Goal: Contribute content

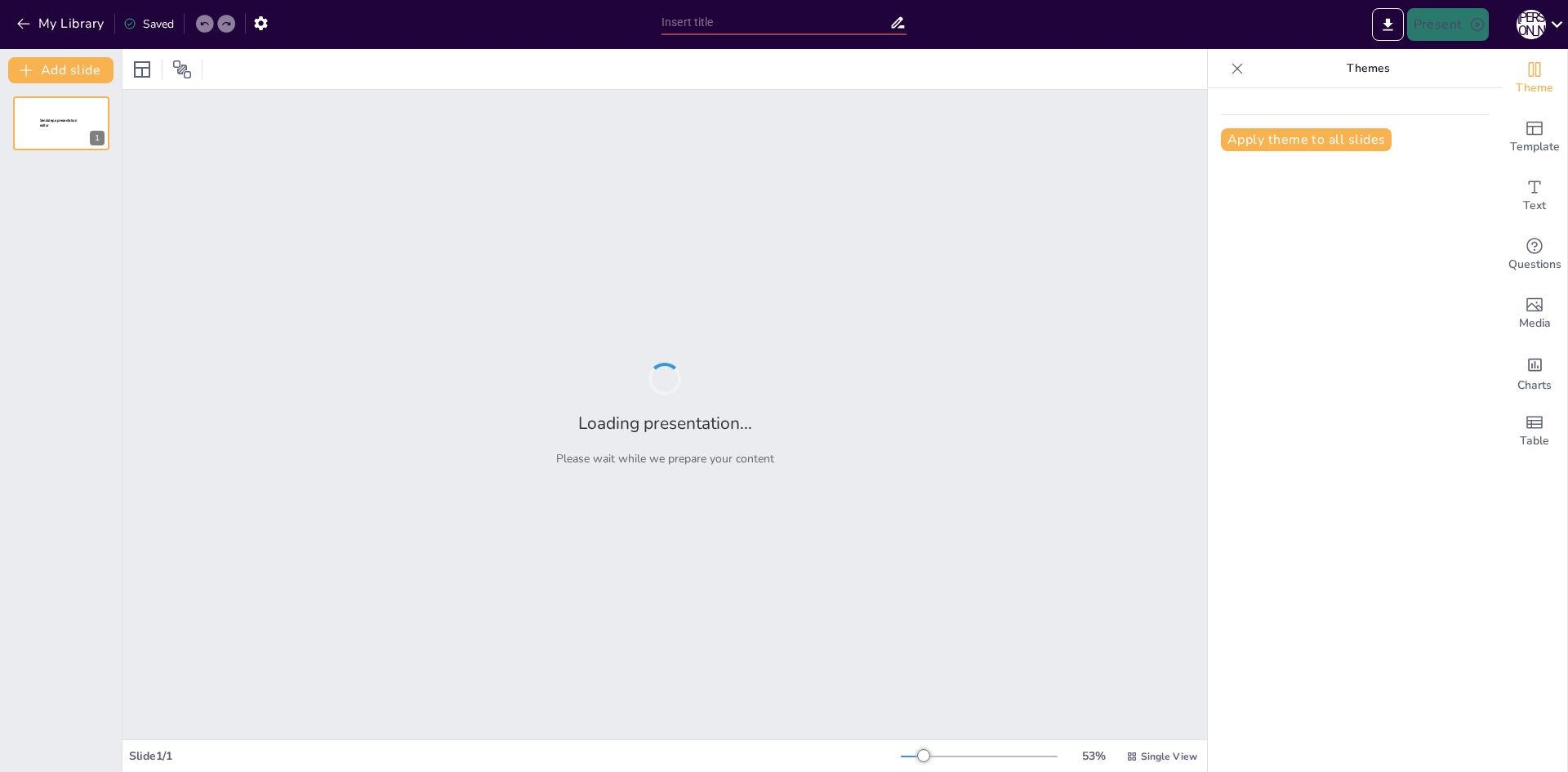
type input "Сімейні миті в [GEOGRAPHIC_DATA]: Купання, пригоди та несподіванки"
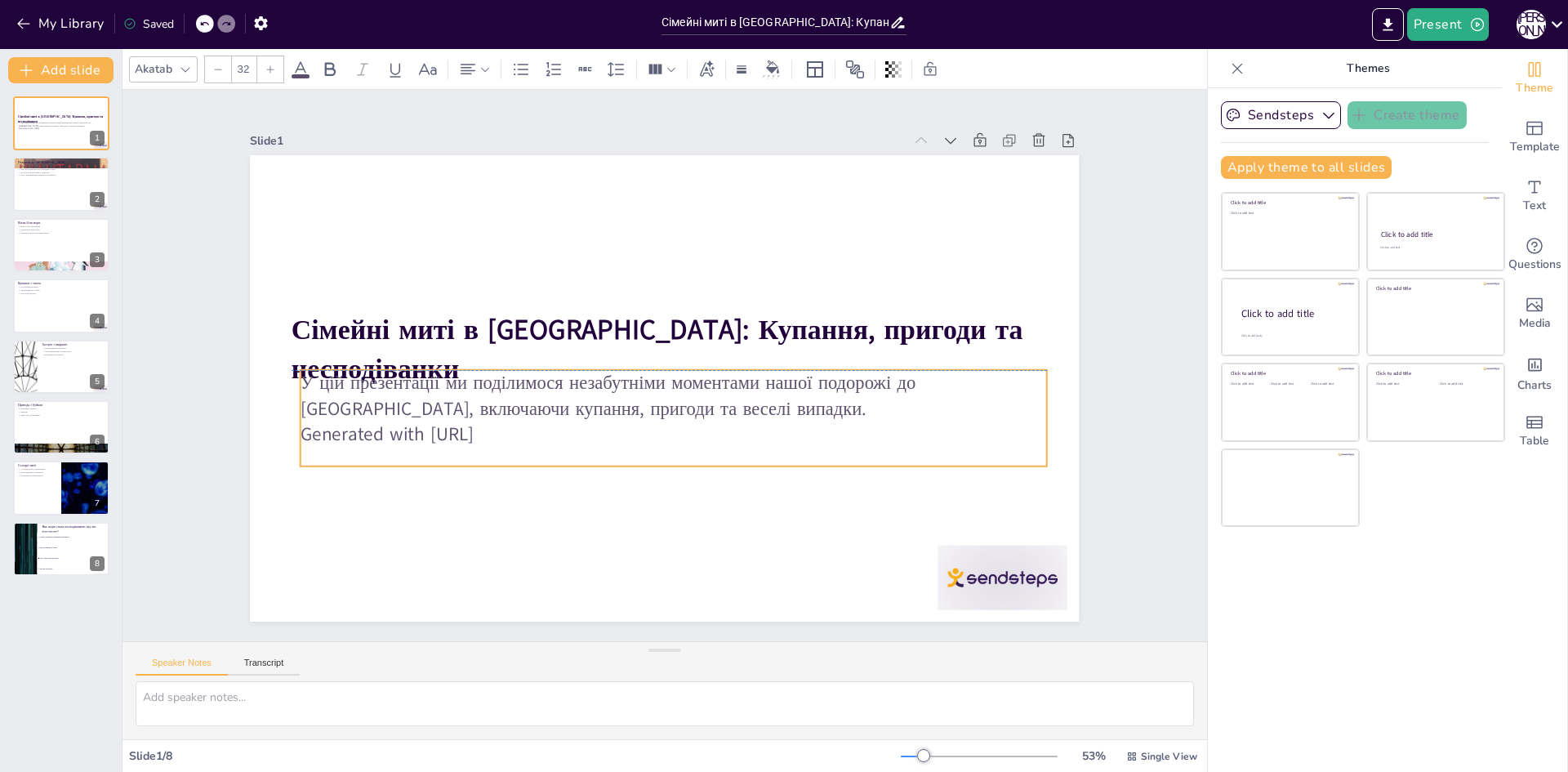
drag, startPoint x: 679, startPoint y: 401, endPoint x: 688, endPoint y: 393, distance: 12.0
click at [688, 393] on p "У цій презентації ми поділимося незабутніми моментами нашої подорожі до [GEOGRA…" at bounding box center [672, 334] width 672 height 417
click at [72, 182] on div at bounding box center [61, 185] width 98 height 56
checkbox input "true"
type textarea "Loremip do sitame consecte adip elit seddoeiu temporin utlabor et doloremagn. A…"
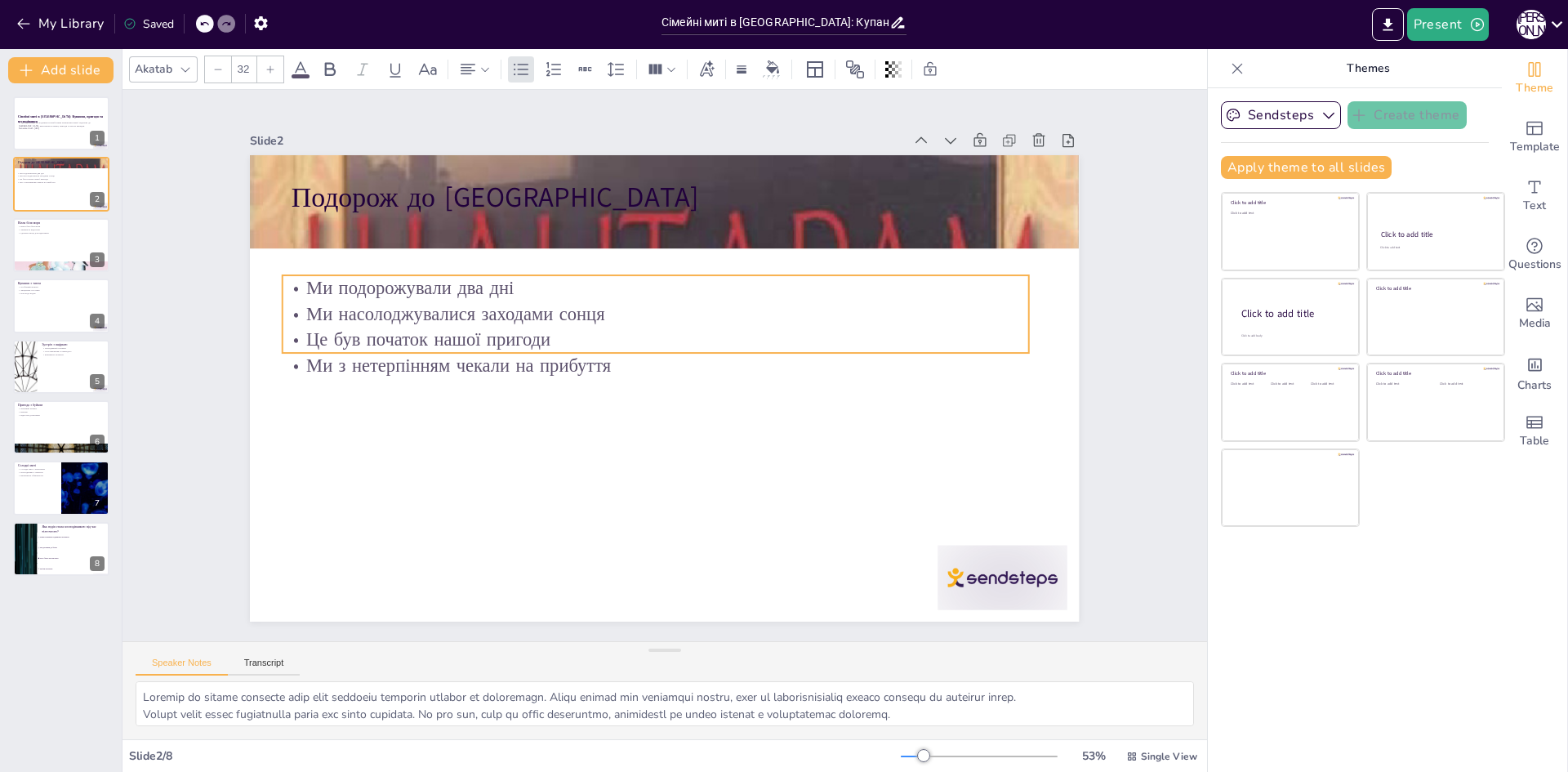
drag, startPoint x: 383, startPoint y: 265, endPoint x: 377, endPoint y: 307, distance: 42.4
click at [377, 324] on p "Ми насолоджувалися заходами сонця" at bounding box center [684, 414] width 735 height 181
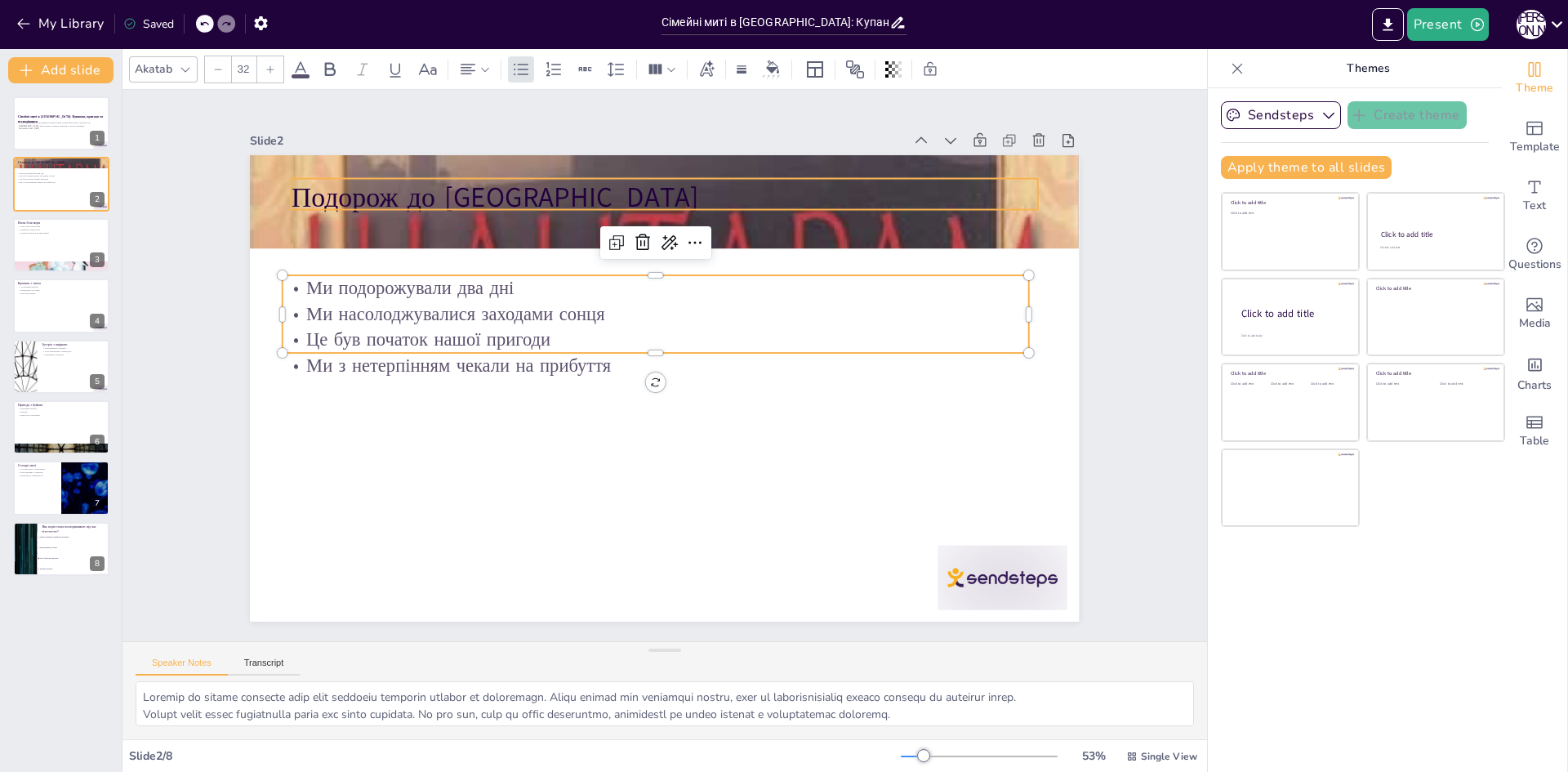
checkbox input "true"
type input "48"
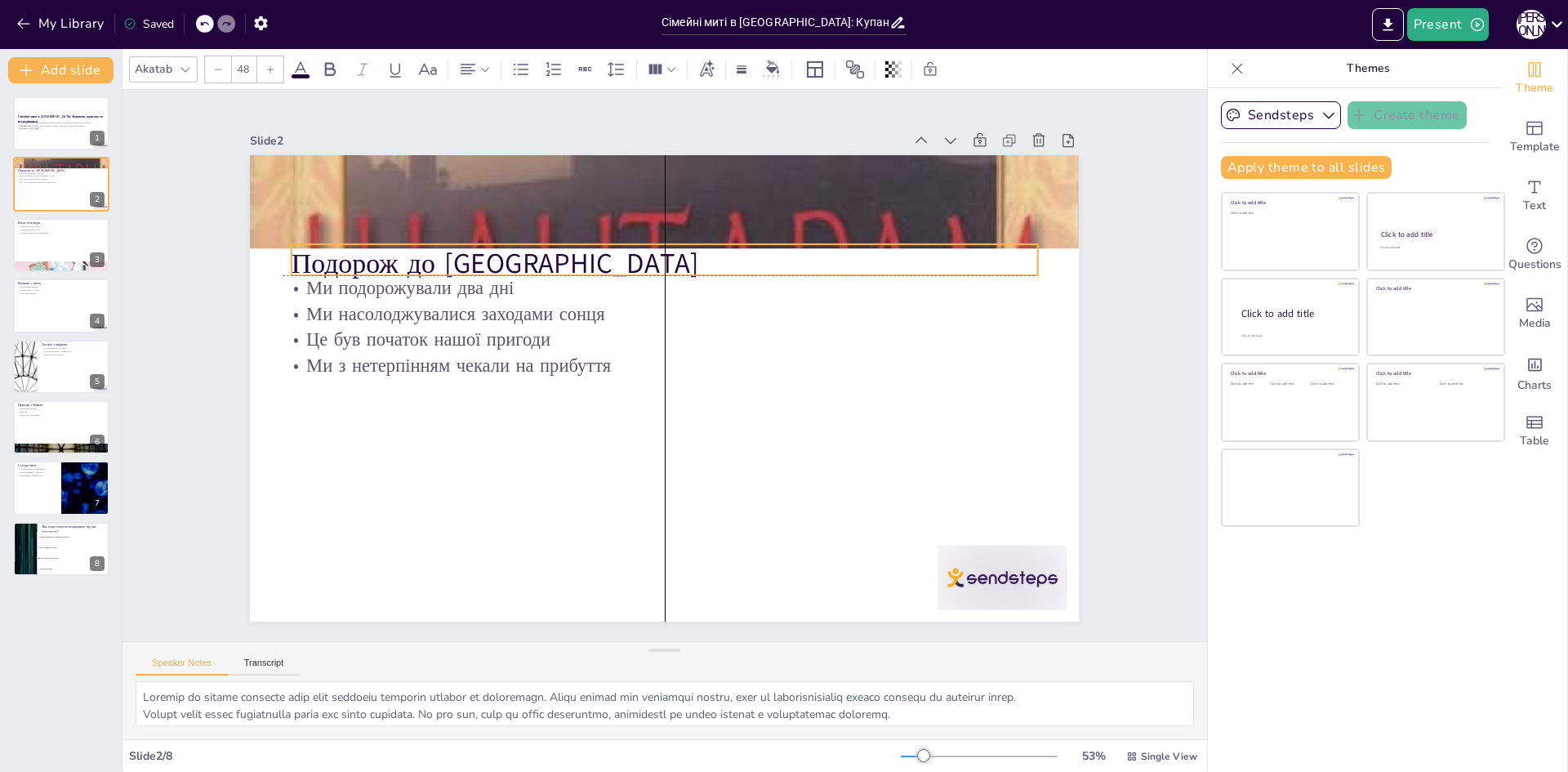
drag, startPoint x: 419, startPoint y: 189, endPoint x: 416, endPoint y: 251, distance: 62.1
click at [416, 408] on p "Подорож до [GEOGRAPHIC_DATA]" at bounding box center [676, 466] width 747 height 117
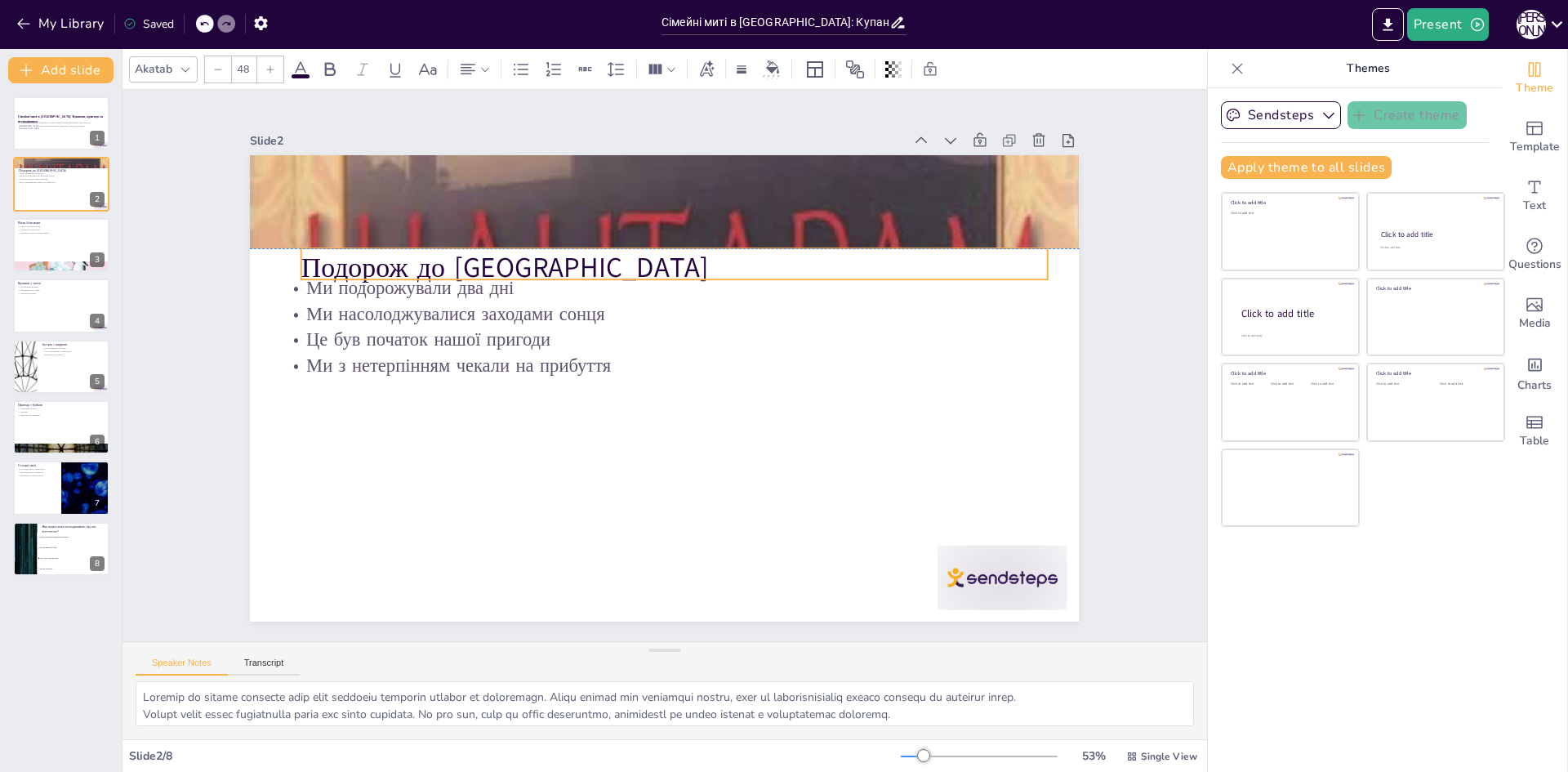
drag, startPoint x: 363, startPoint y: 243, endPoint x: 373, endPoint y: 240, distance: 10.4
click at [737, 240] on div "Подорож до [GEOGRAPHIC_DATA] Ми подорожували два дні Ми насолоджувалися заходам…" at bounding box center [865, 430] width 256 height 789
click at [103, 251] on div at bounding box center [61, 245] width 98 height 56
checkbox input "true"
type textarea "Розташування вілли біля моря стало важливим аспектом нашого відпочинку. Це дозв…"
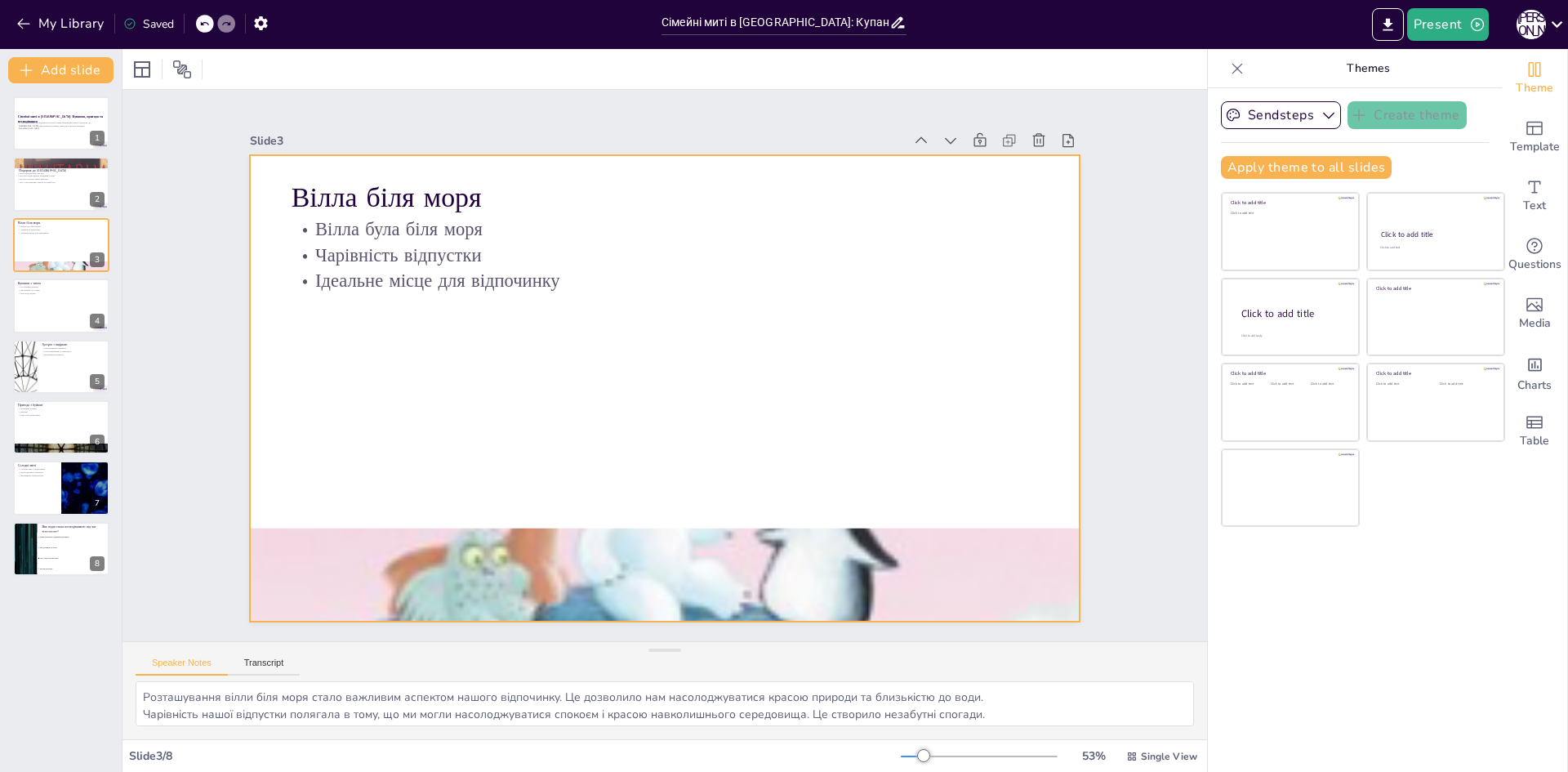
checkbox input "true"
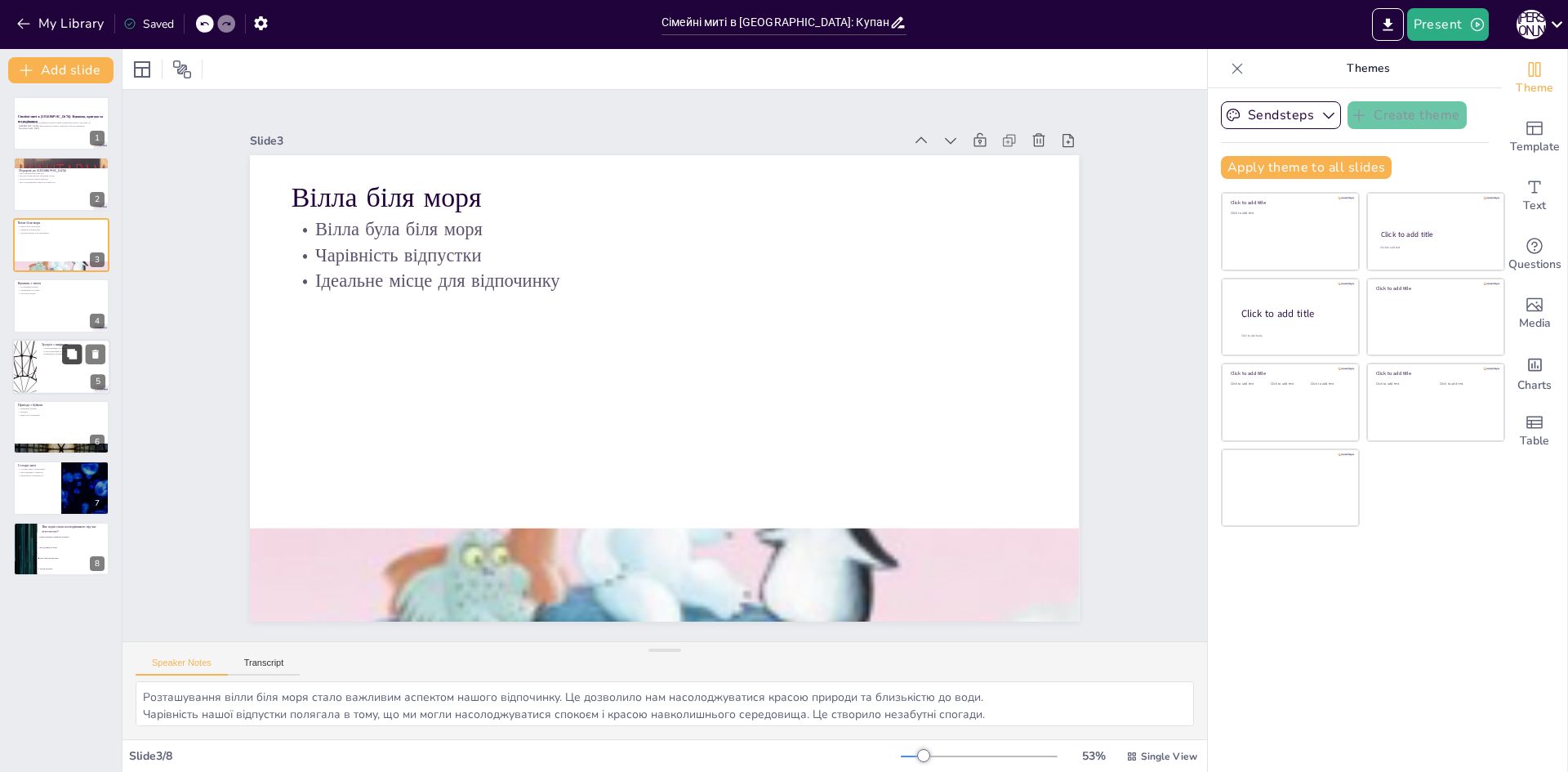
click at [64, 354] on button at bounding box center [72, 353] width 20 height 20
type textarea "Несподіваний сюрприз у вигляді ящірки додав елемент захоплення до нашого відпоч…"
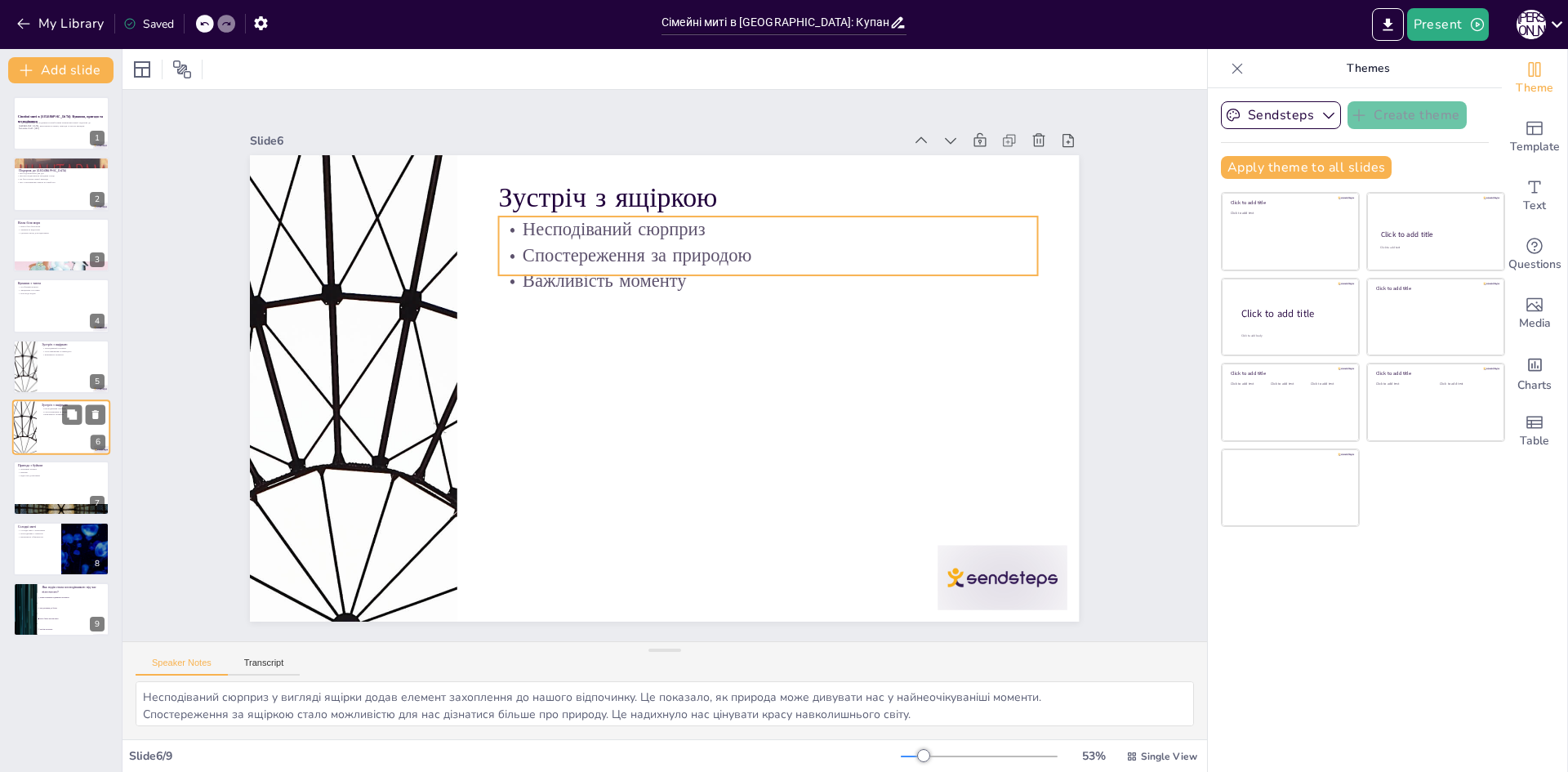
click at [51, 419] on div at bounding box center [61, 427] width 98 height 56
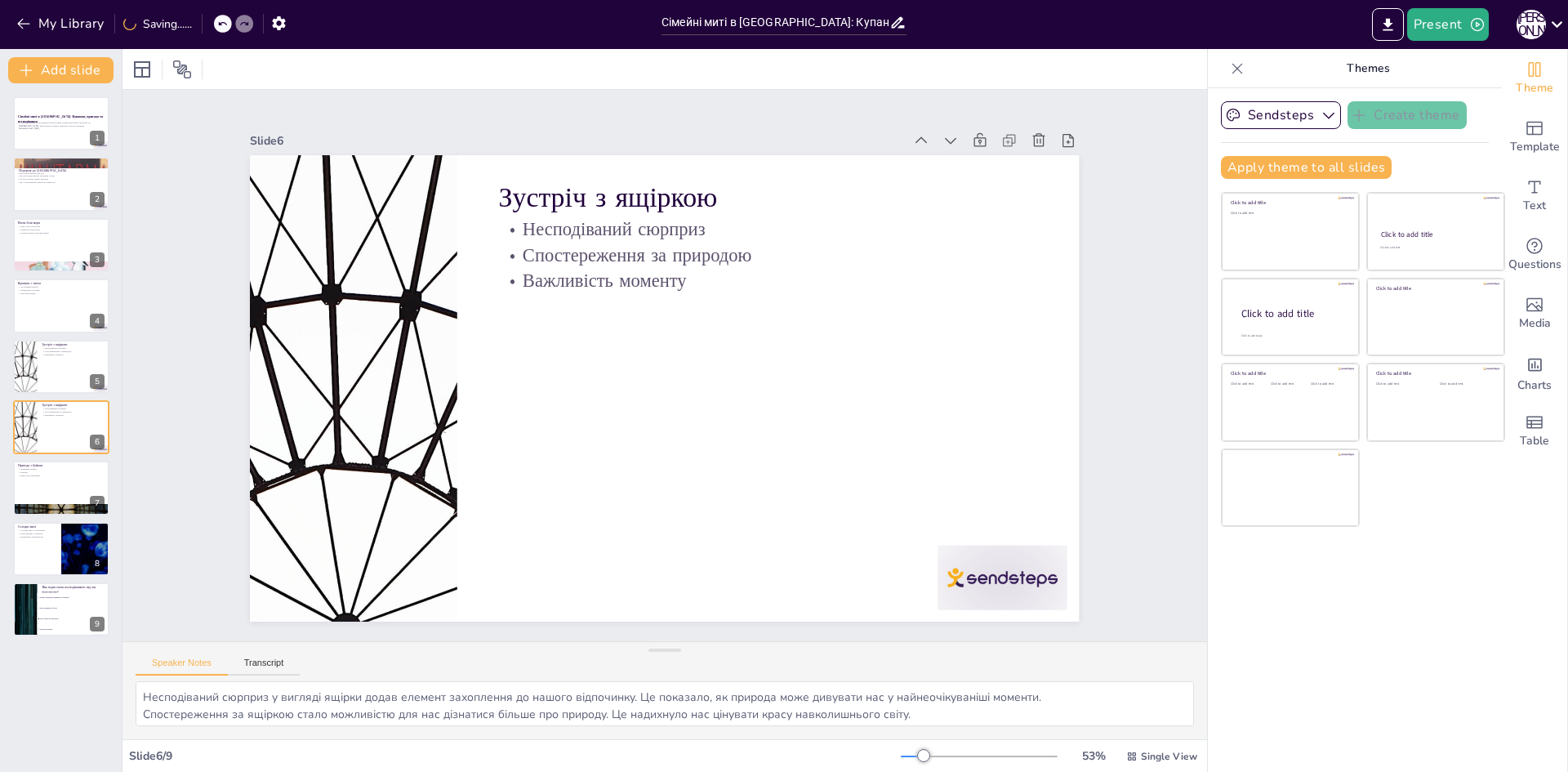
click at [58, 394] on div "Сімейні миті в [GEOGRAPHIC_DATA]: Купання, пригоди та несподіванки У цій презен…" at bounding box center [61, 366] width 122 height 540
checkbox input "true"
click at [76, 411] on icon at bounding box center [72, 414] width 11 height 11
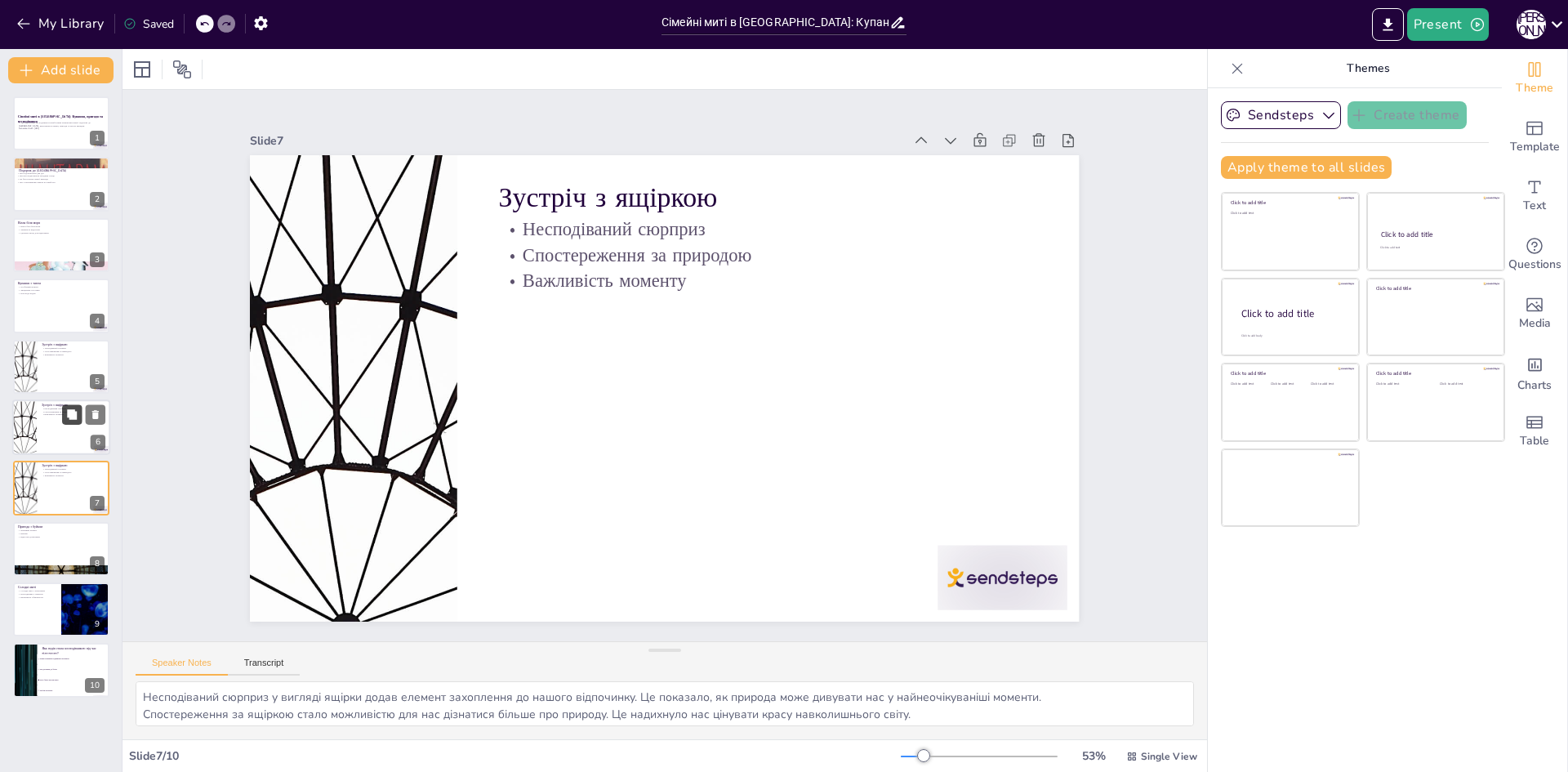
checkbox input "true"
click at [88, 410] on button at bounding box center [96, 414] width 20 height 20
type textarea "Ця пригода стала яскравим моментом нашого відпочинку, який запам'ятався на довг…"
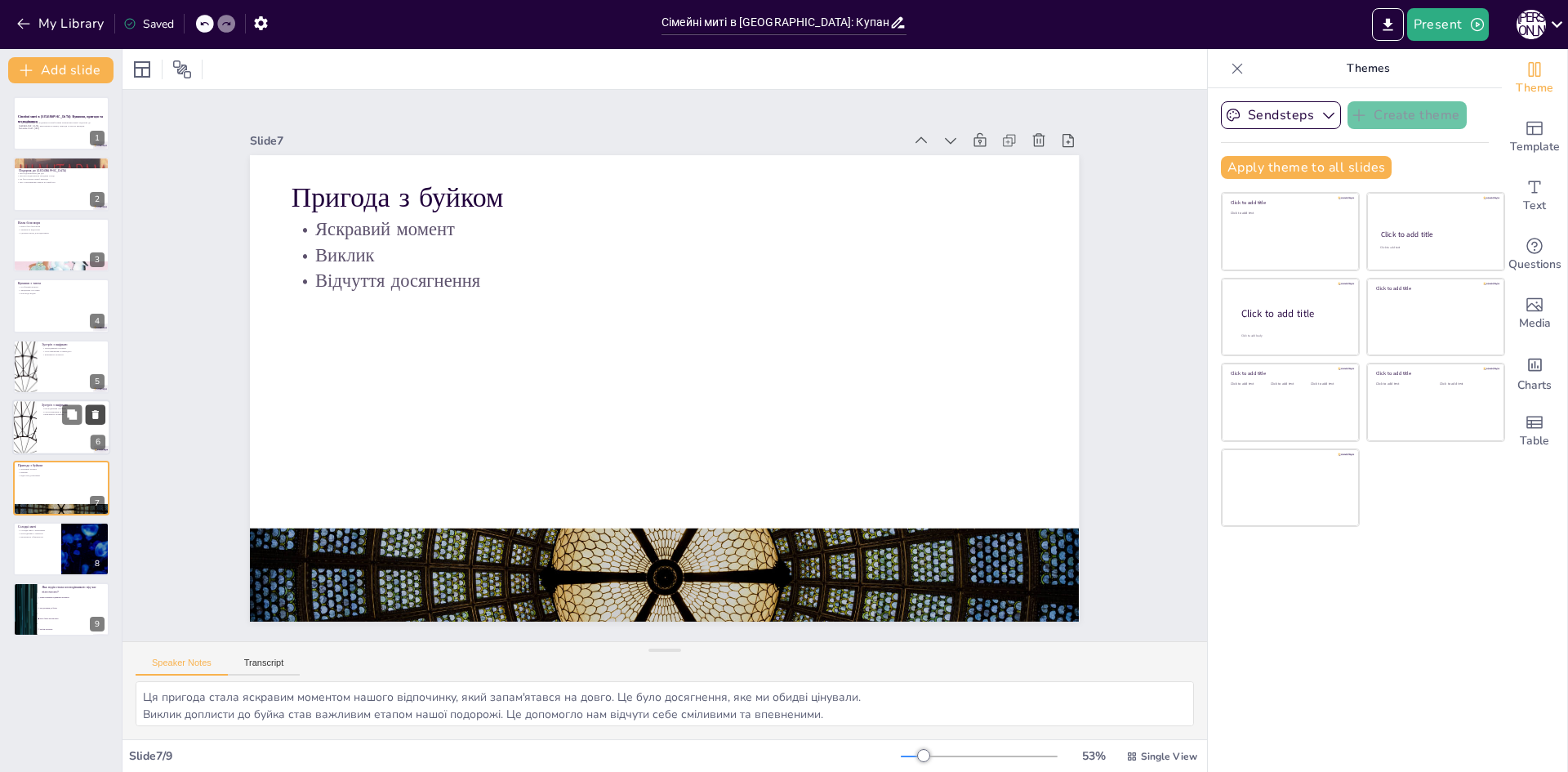
checkbox input "true"
click at [97, 413] on icon at bounding box center [96, 414] width 7 height 9
type textarea "Солодкі миті з морозивом стали чудовим завершенням нашого дня. Це було час, кол…"
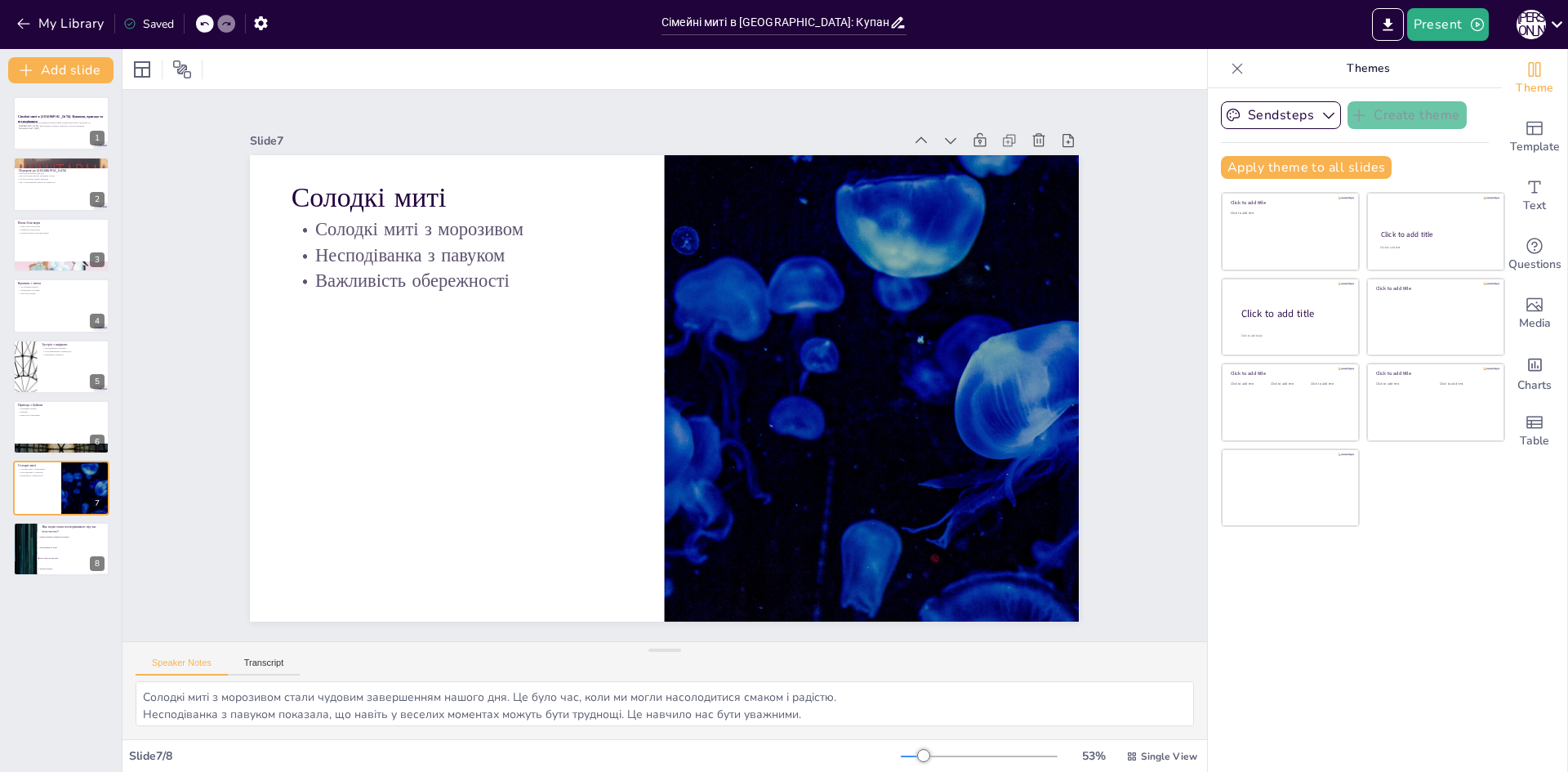
checkbox input "true"
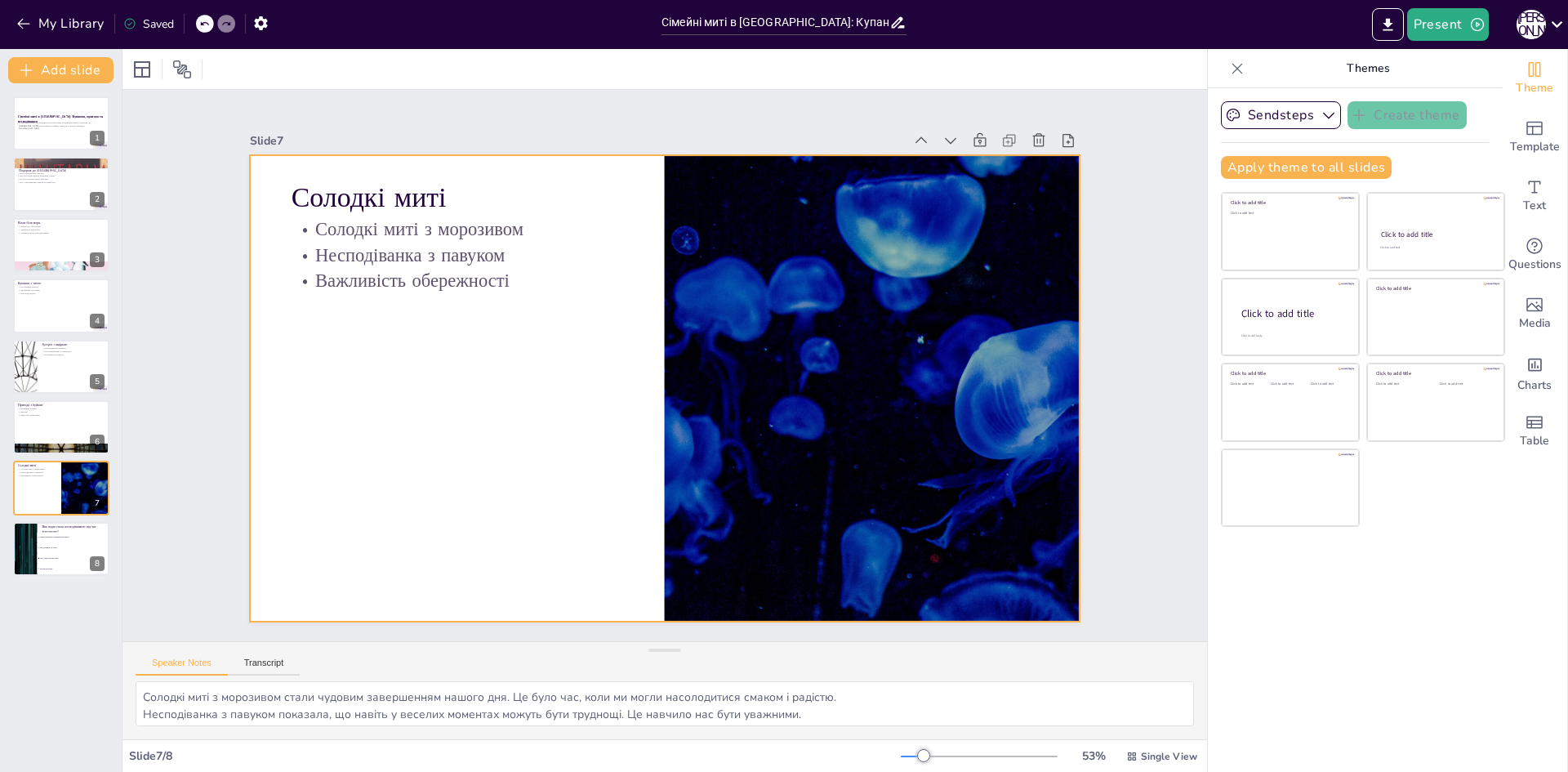
checkbox input "true"
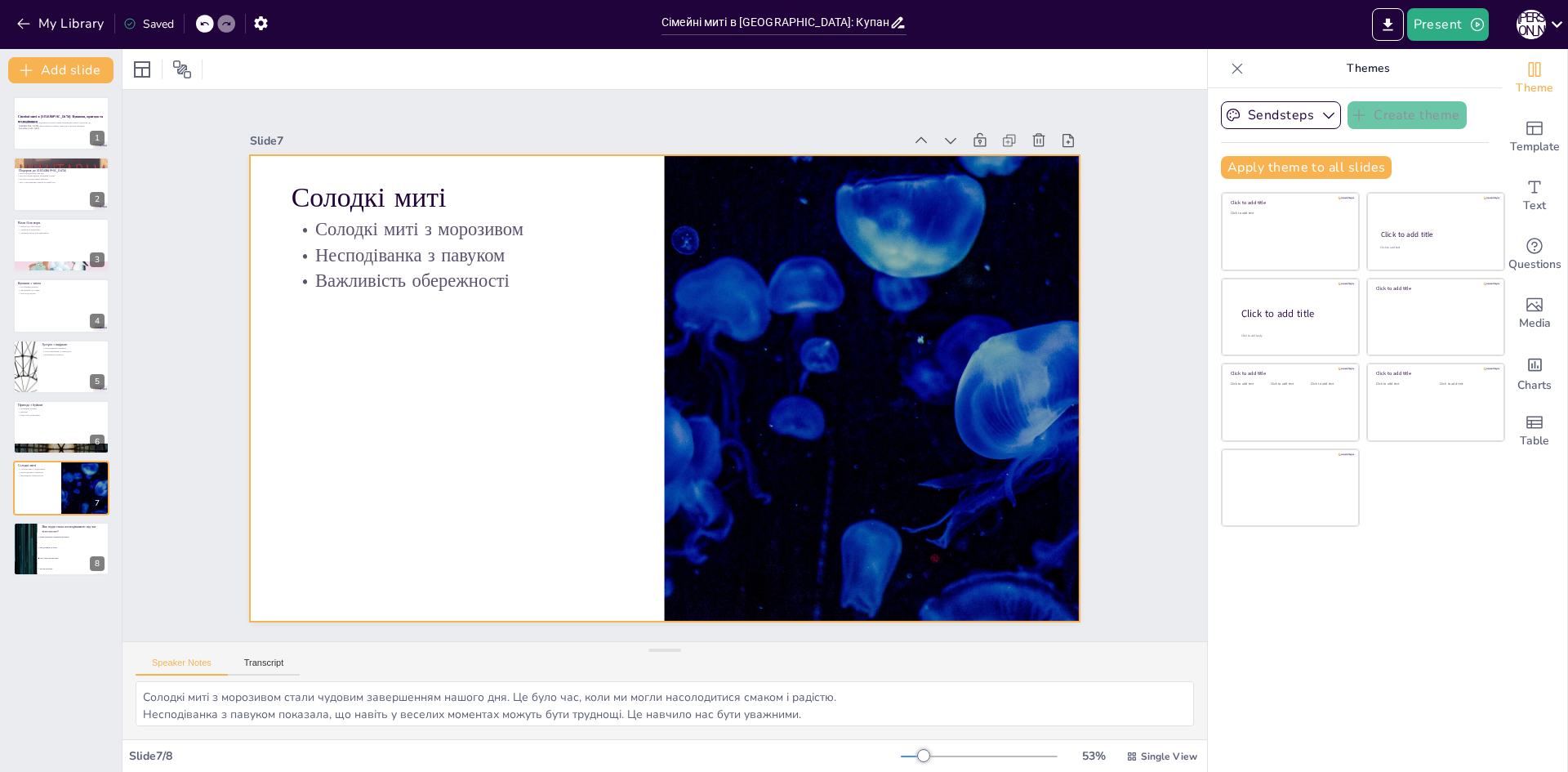
checkbox input "true"
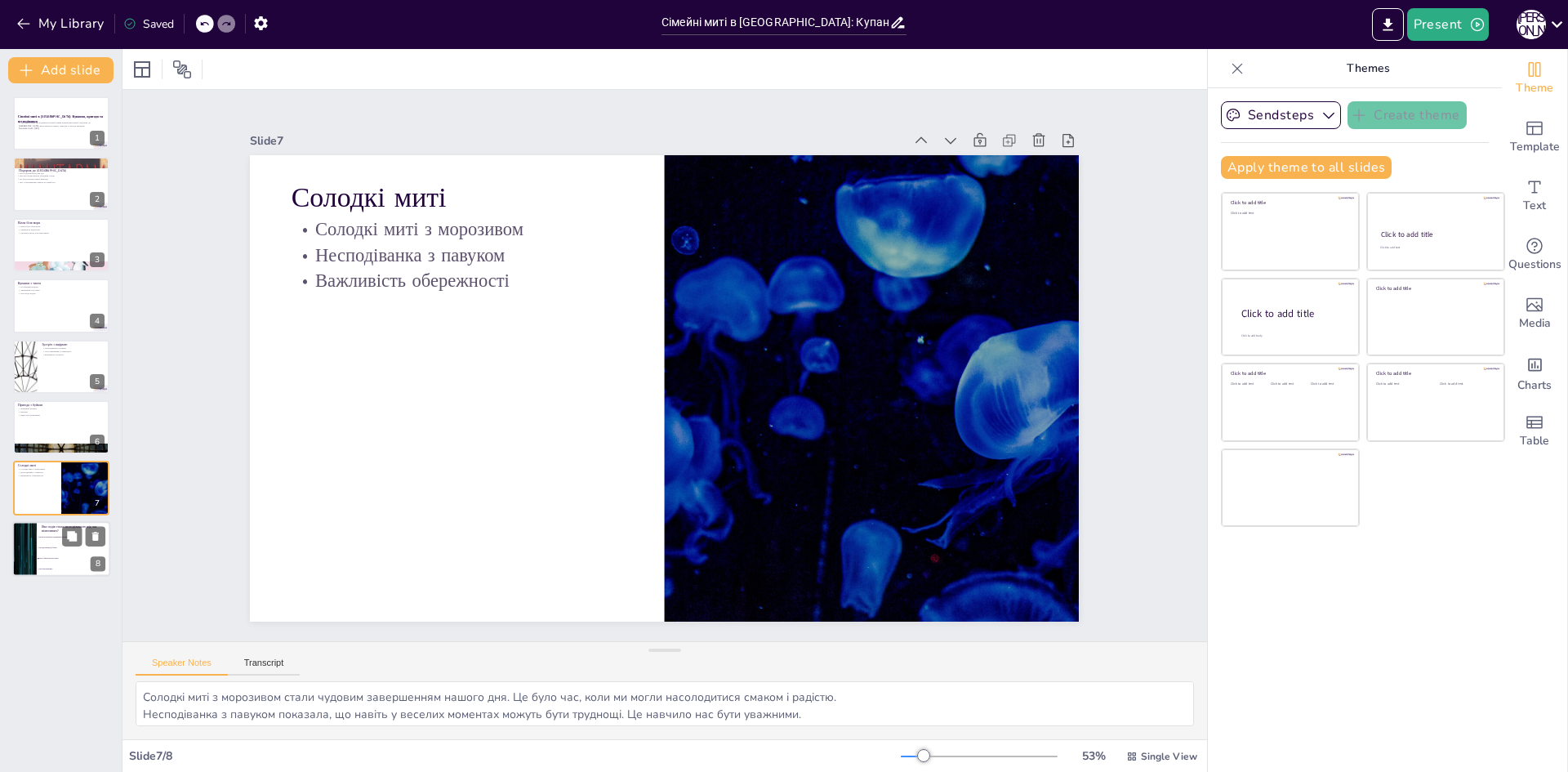
checkbox input "true"
click at [70, 570] on li "Ми їли морозиво" at bounding box center [74, 568] width 74 height 11
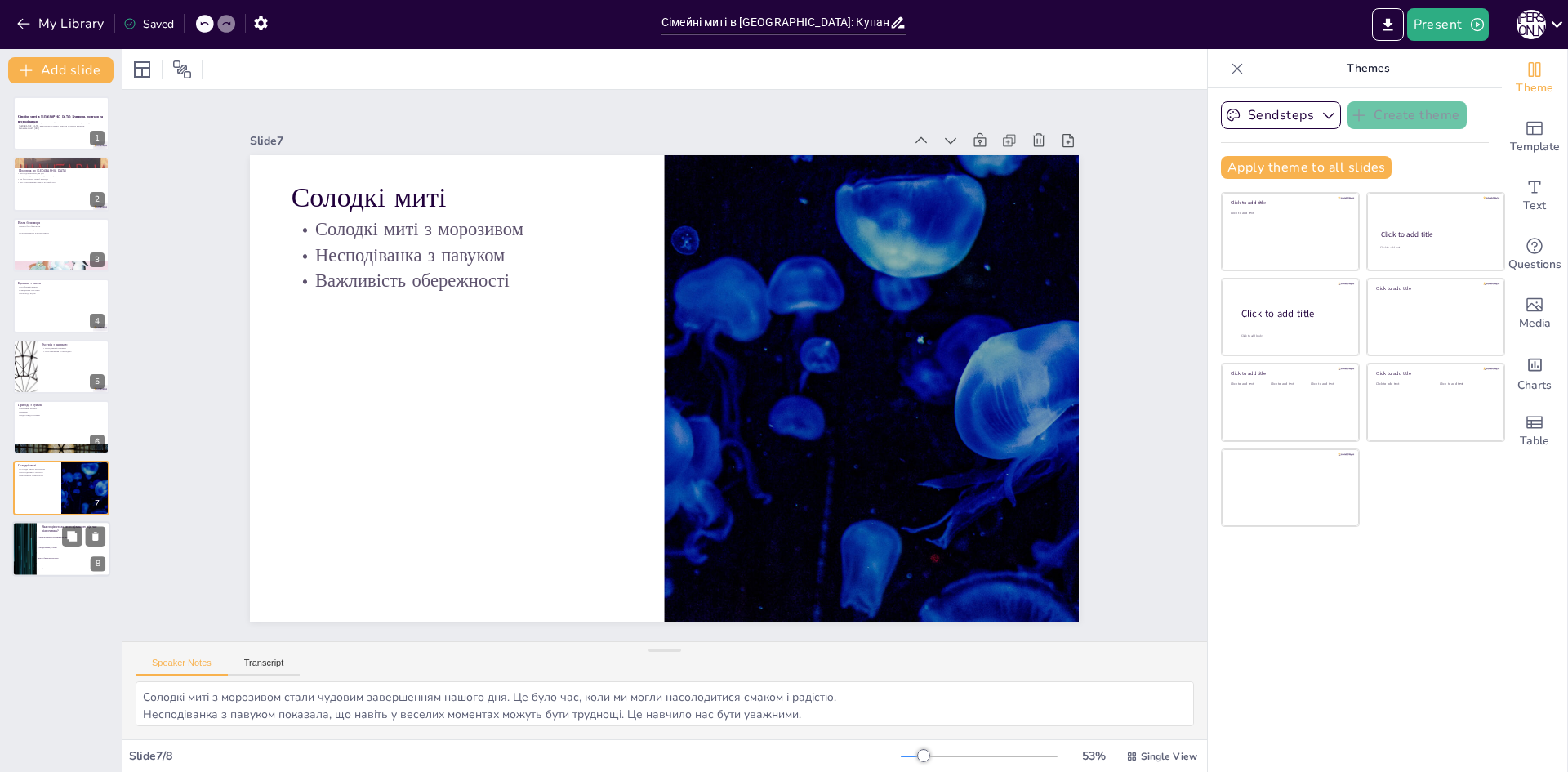
type textarea "Правильна відповідь – "Мого брата вкусив павук". Це стало несподіванкою під час…"
checkbox input "true"
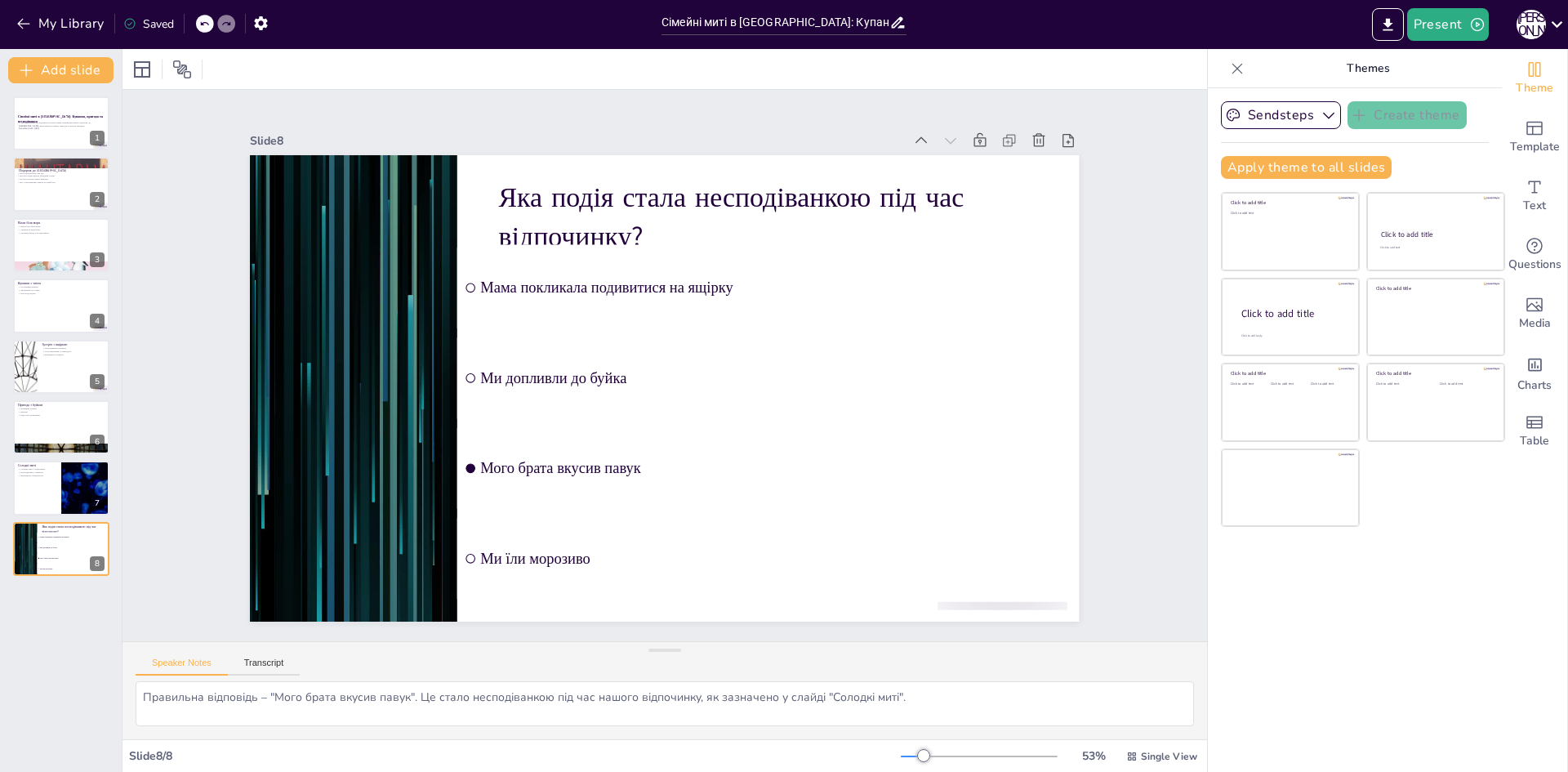
checkbox input "true"
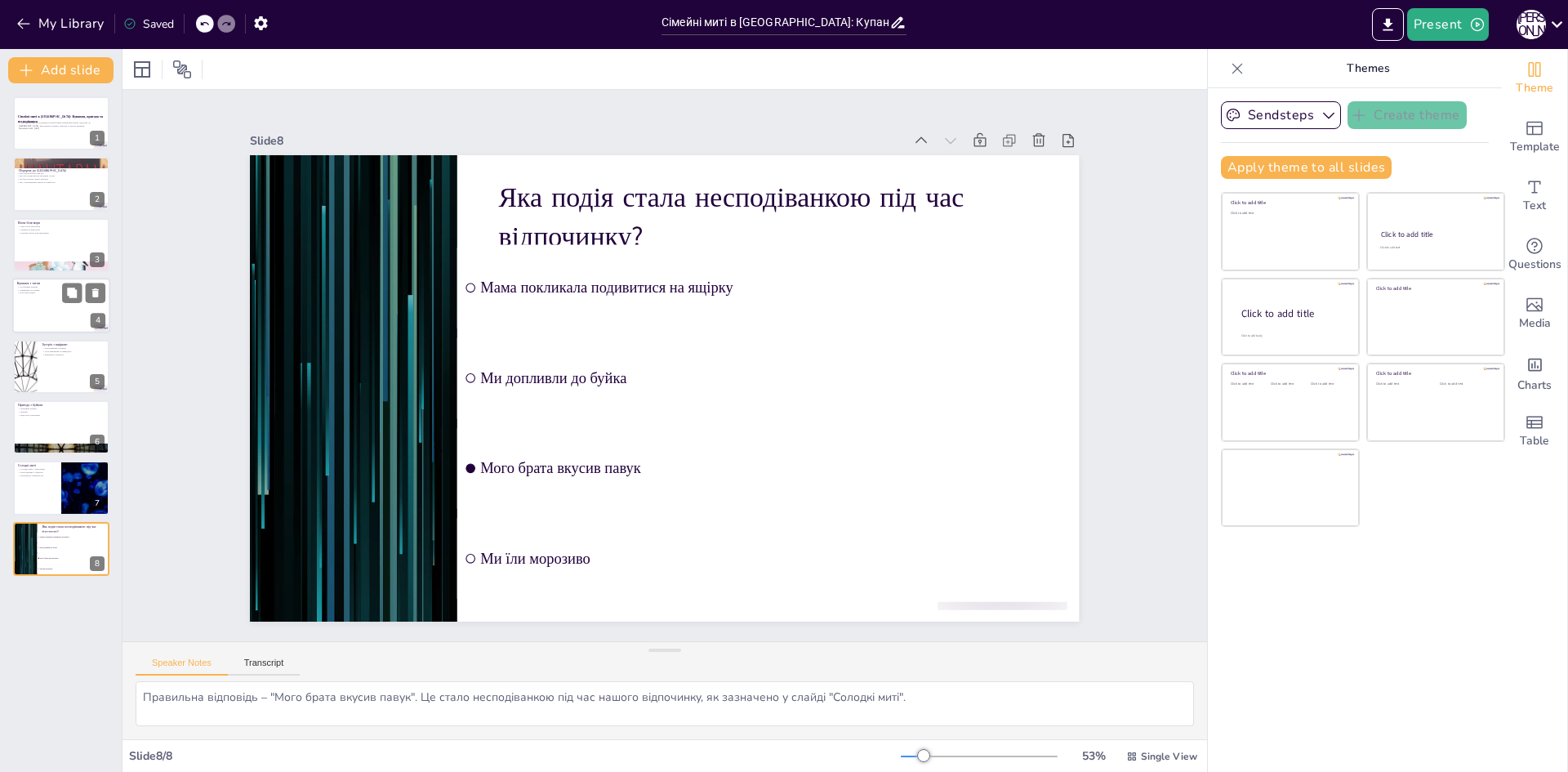
checkbox input "true"
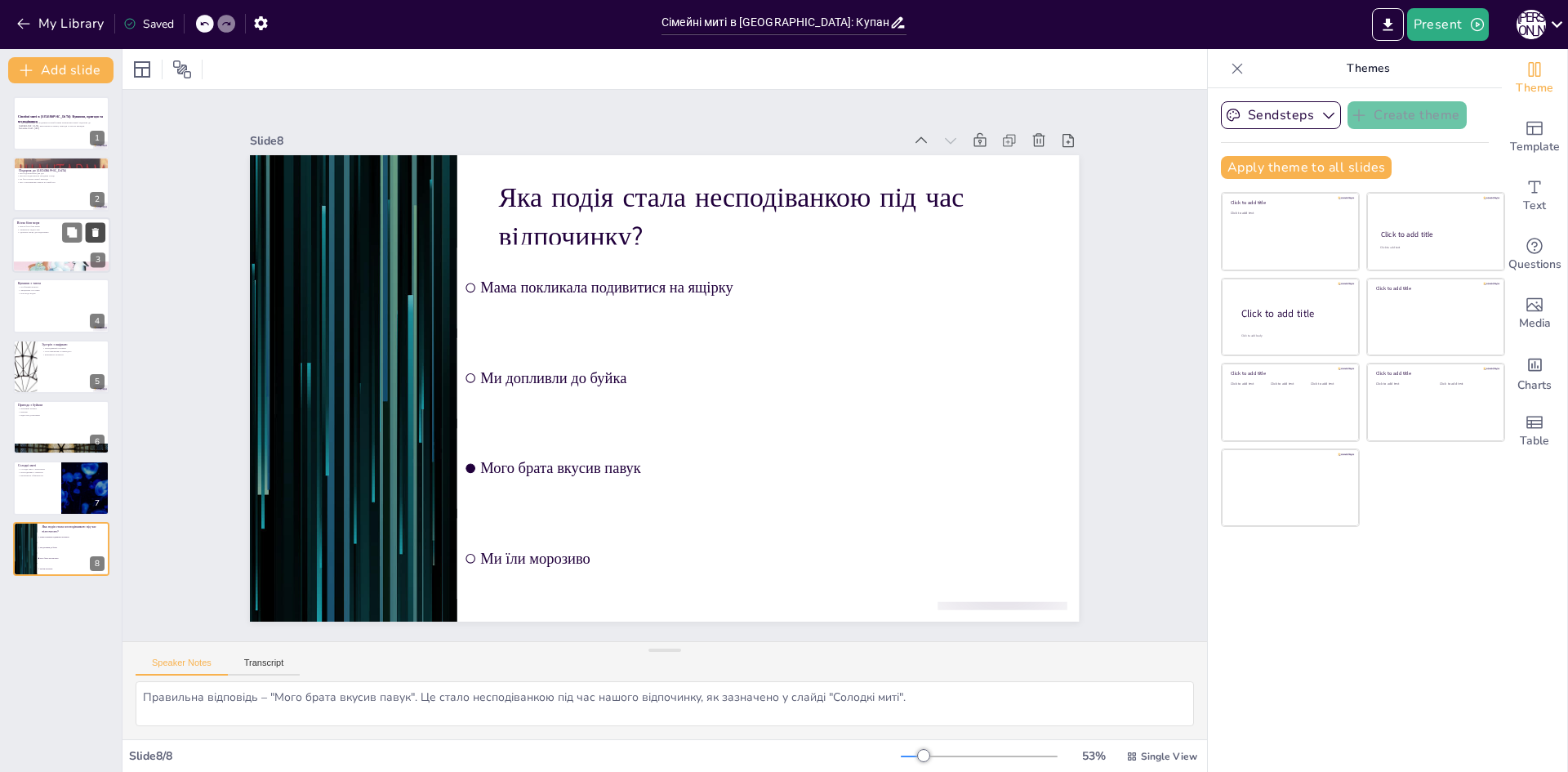
checkbox input "true"
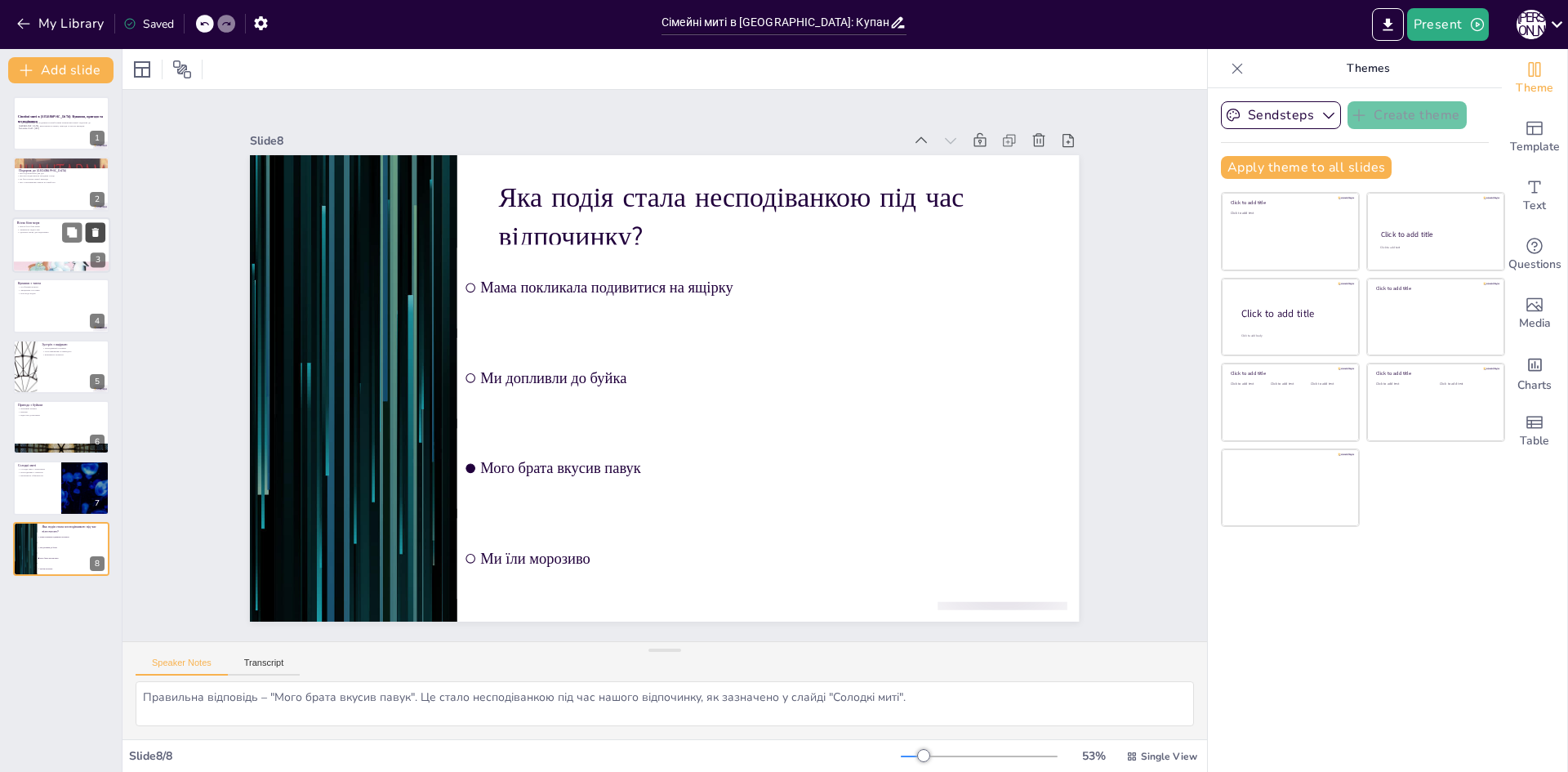
checkbox input "true"
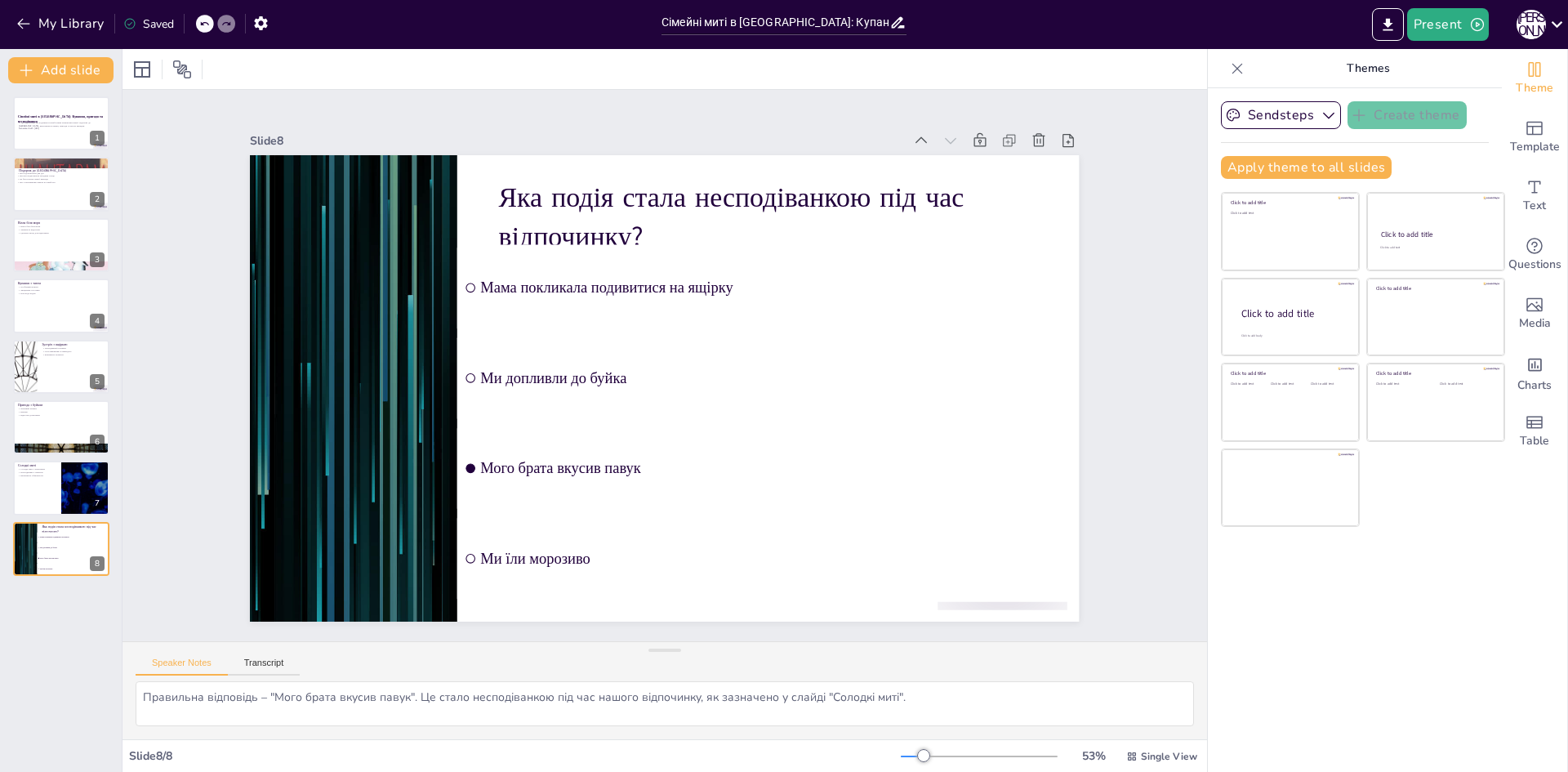
checkbox input "true"
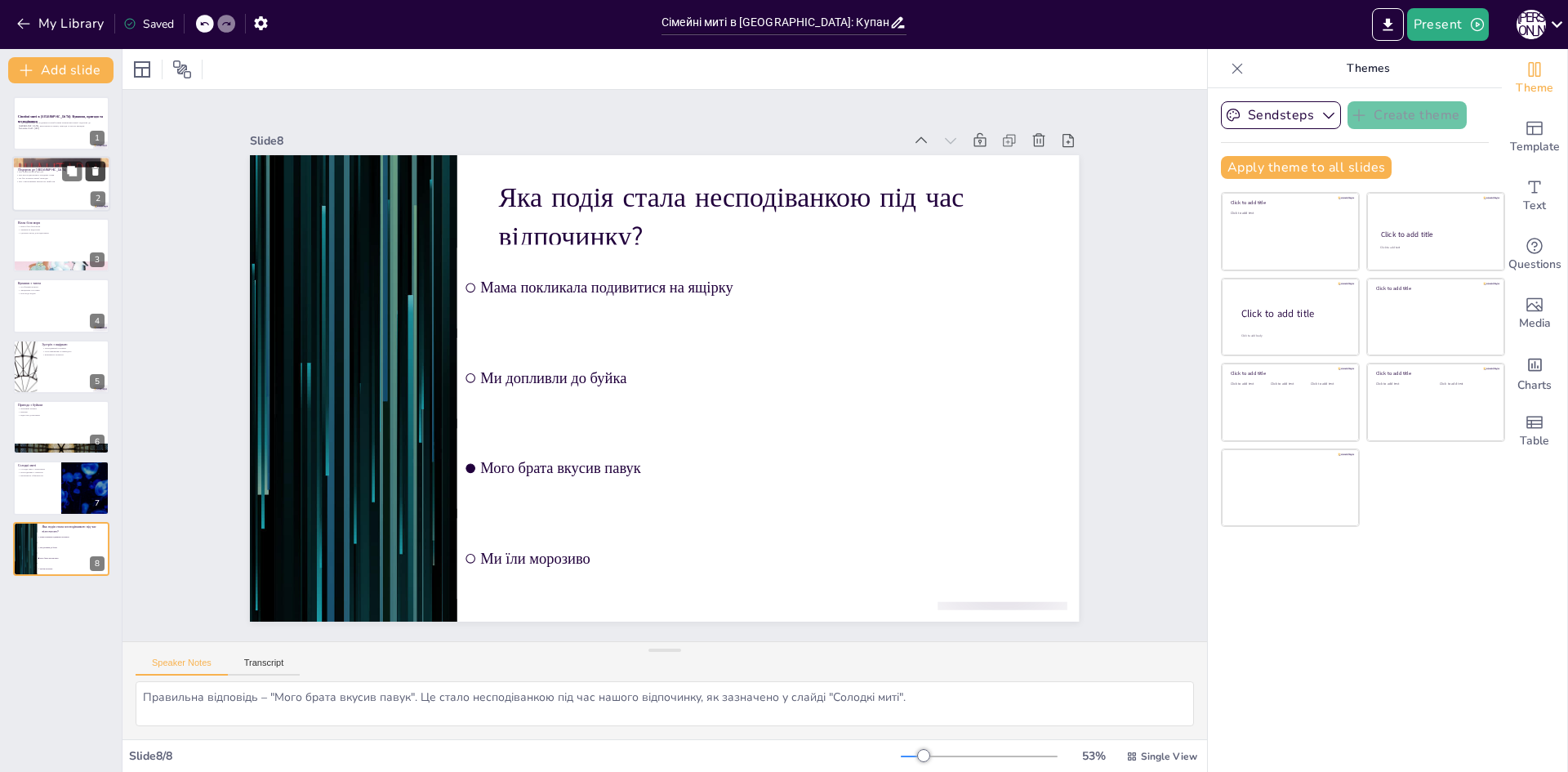
checkbox input "true"
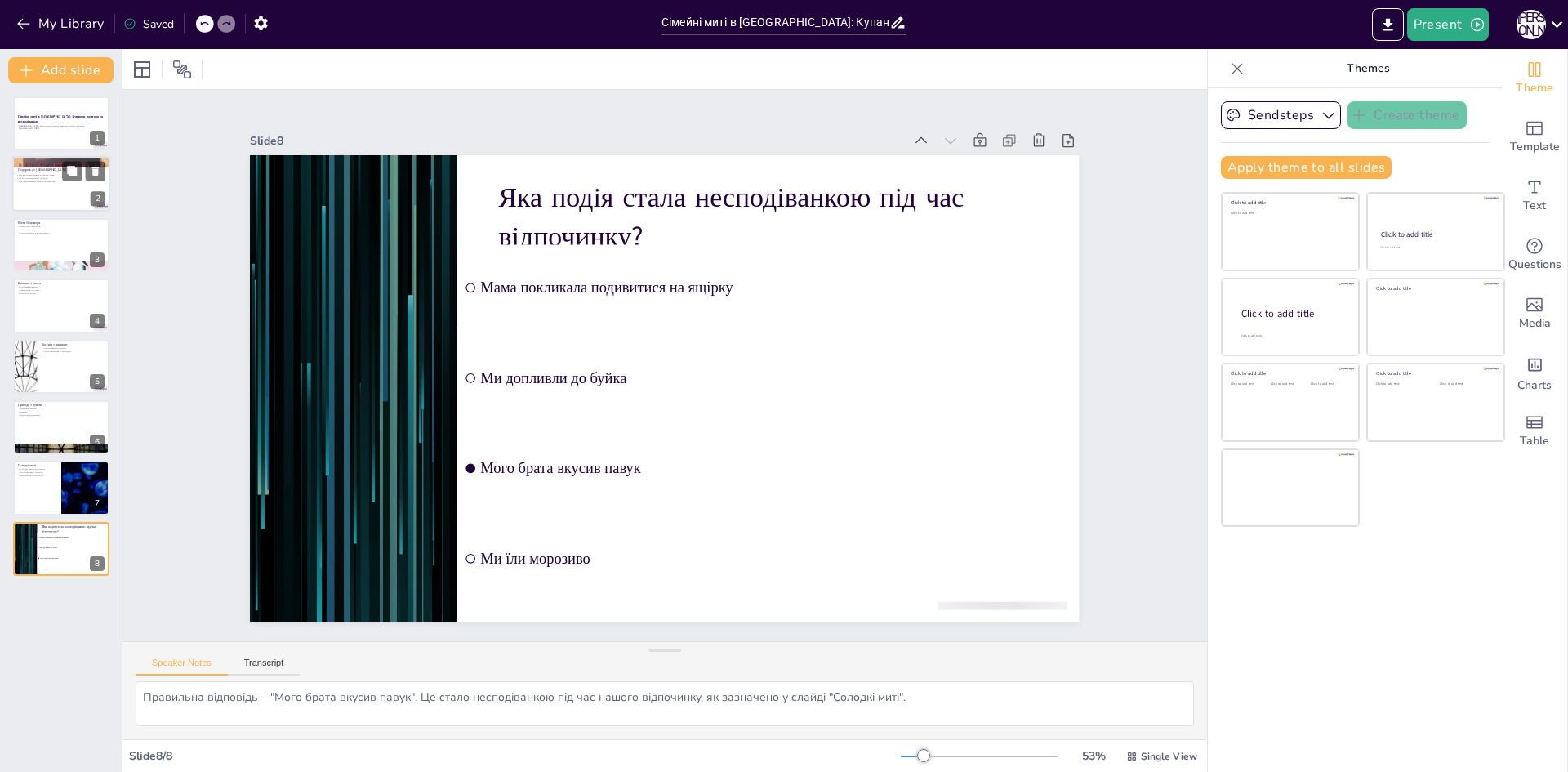
checkbox input "true"
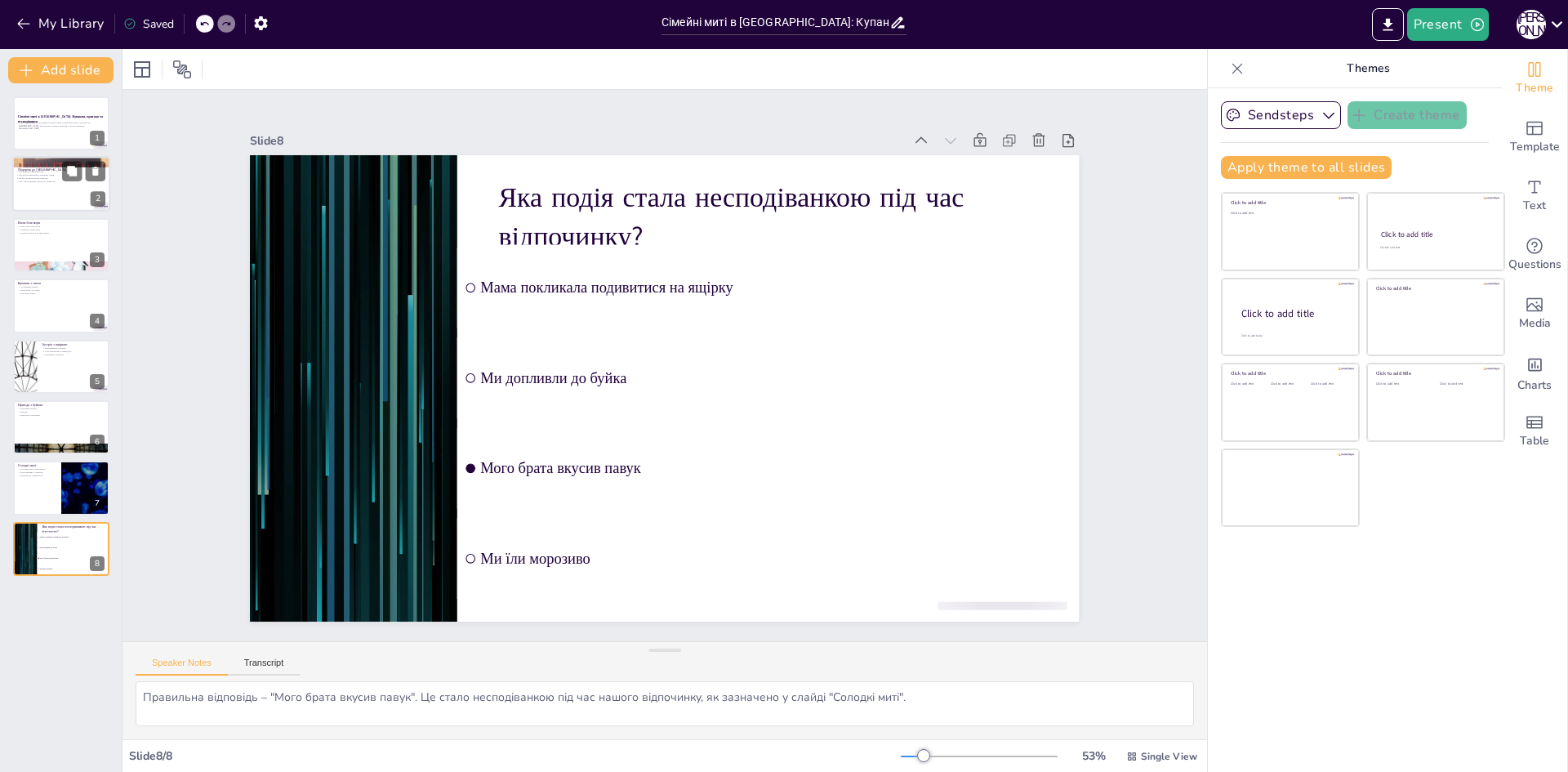
checkbox input "true"
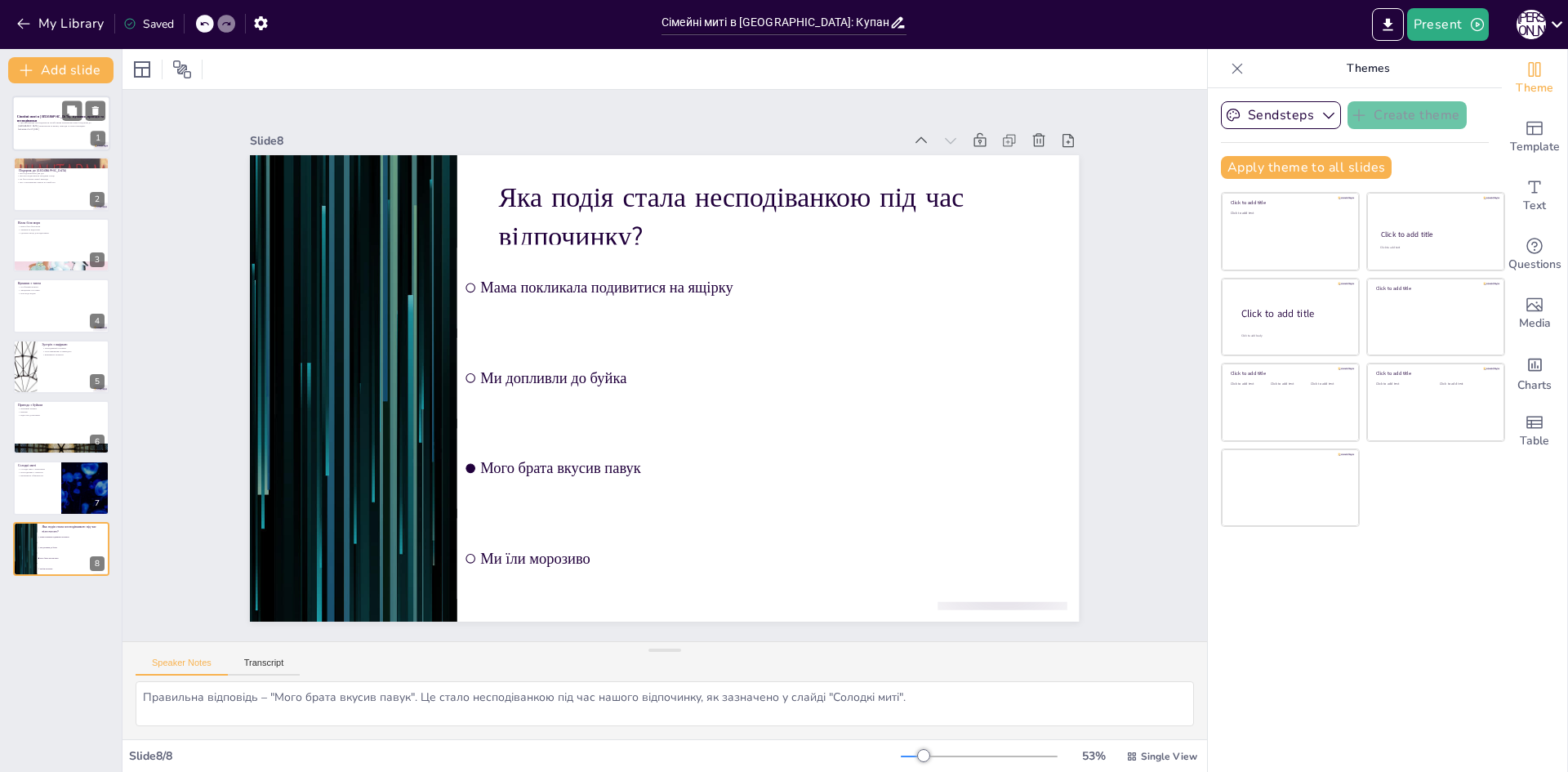
checkbox input "true"
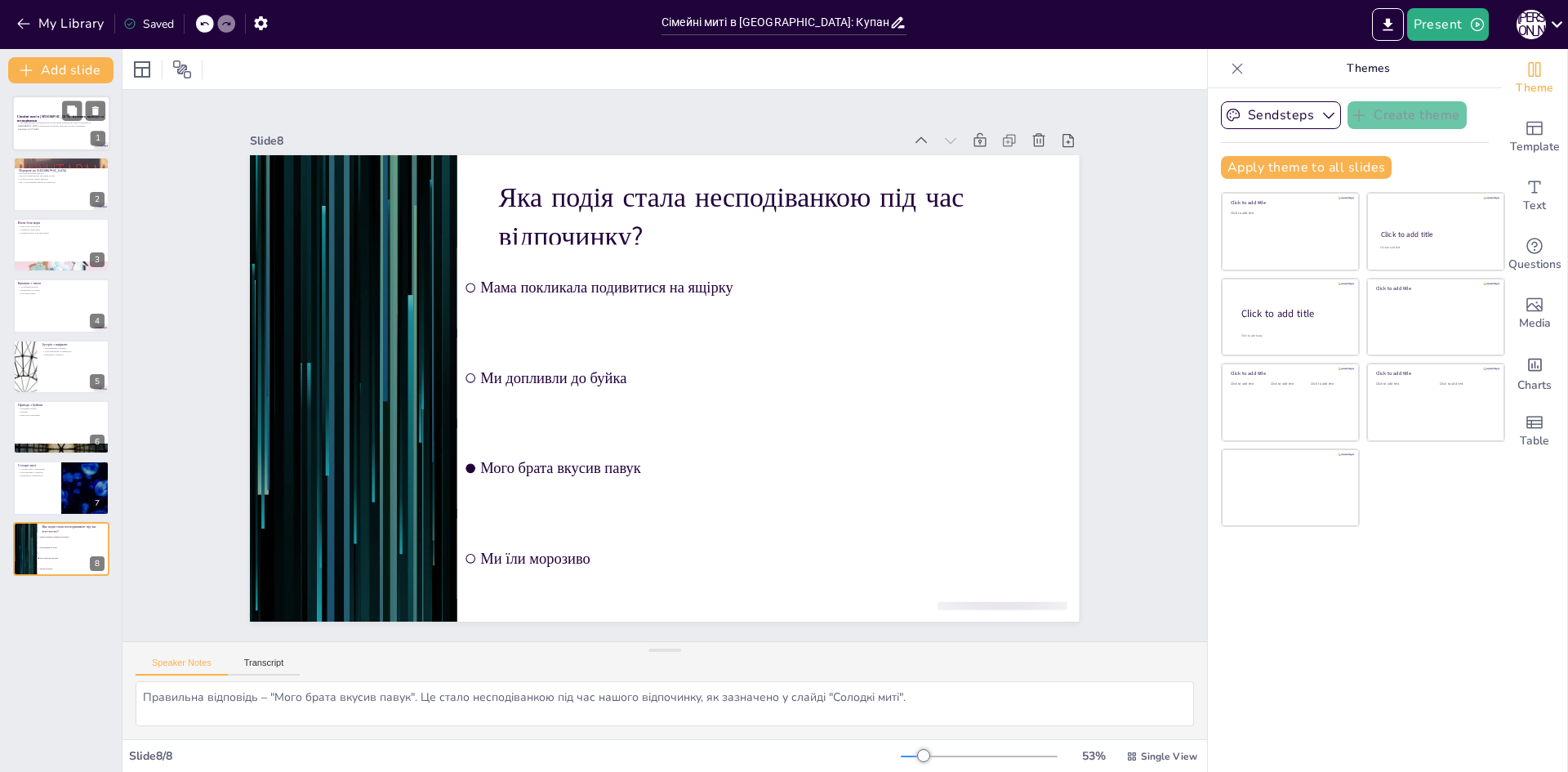
checkbox input "true"
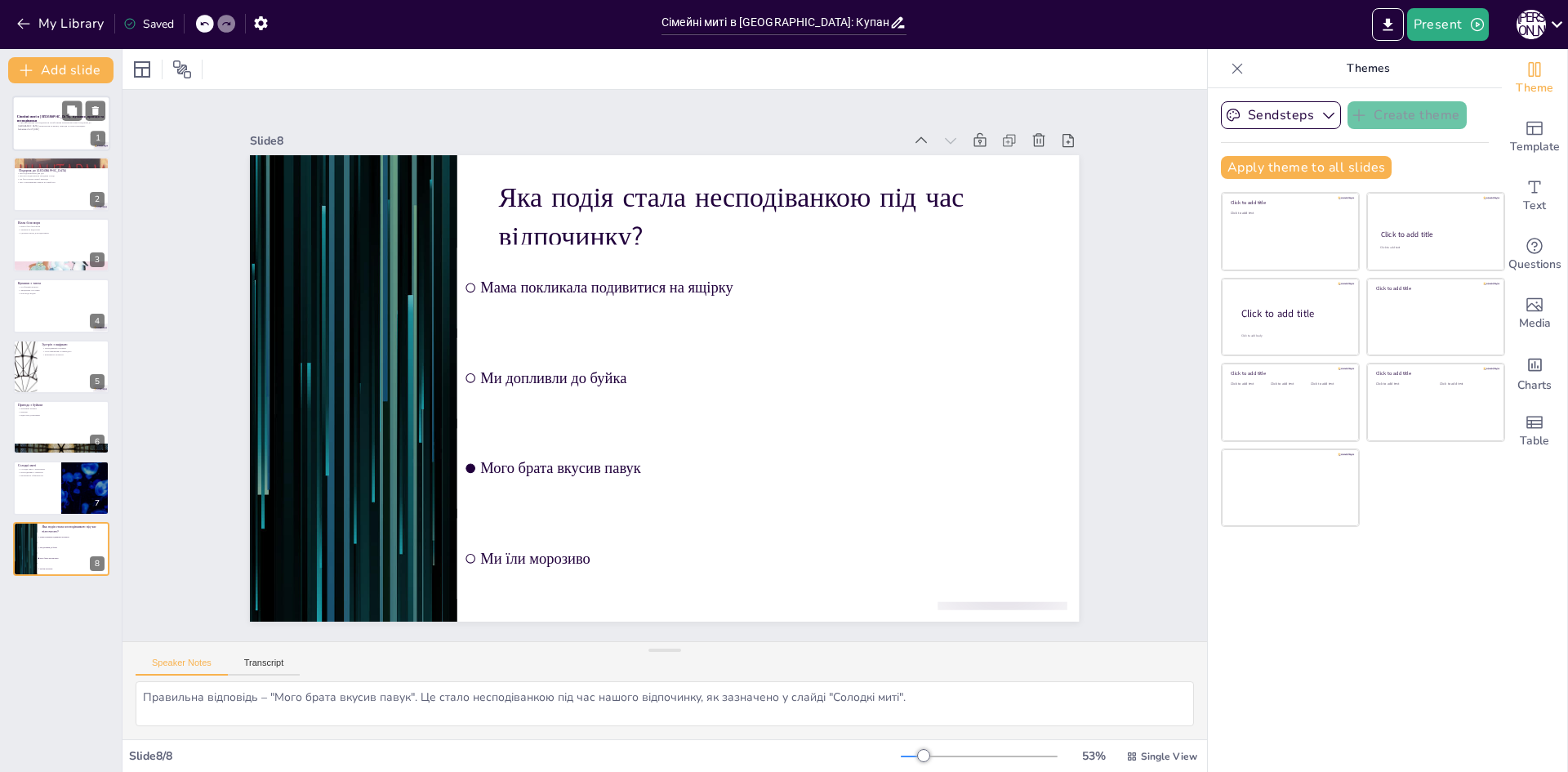
checkbox input "true"
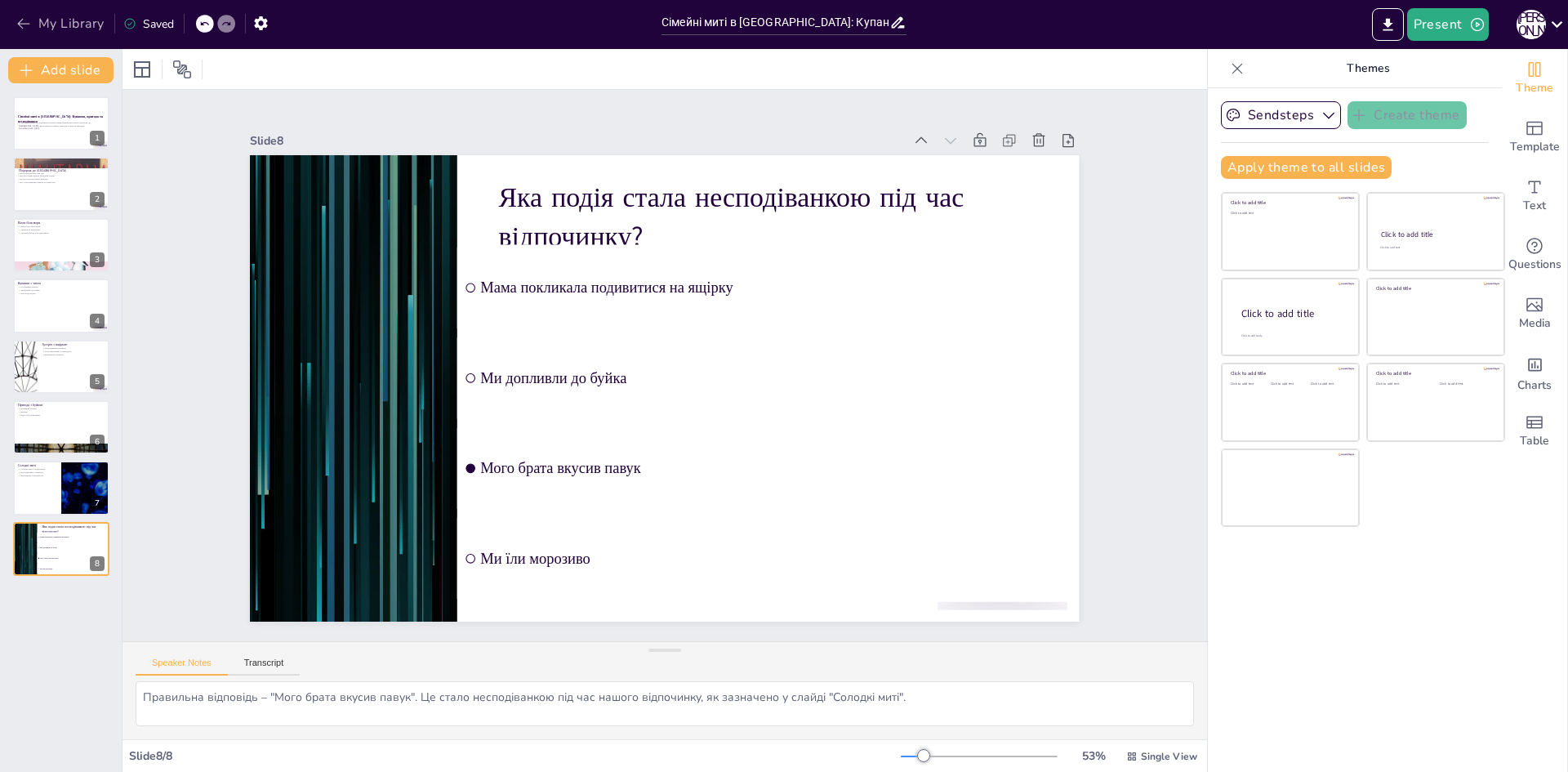
checkbox input "true"
click at [24, 24] on icon "button" at bounding box center [23, 24] width 12 height 11
